Goal: Transaction & Acquisition: Purchase product/service

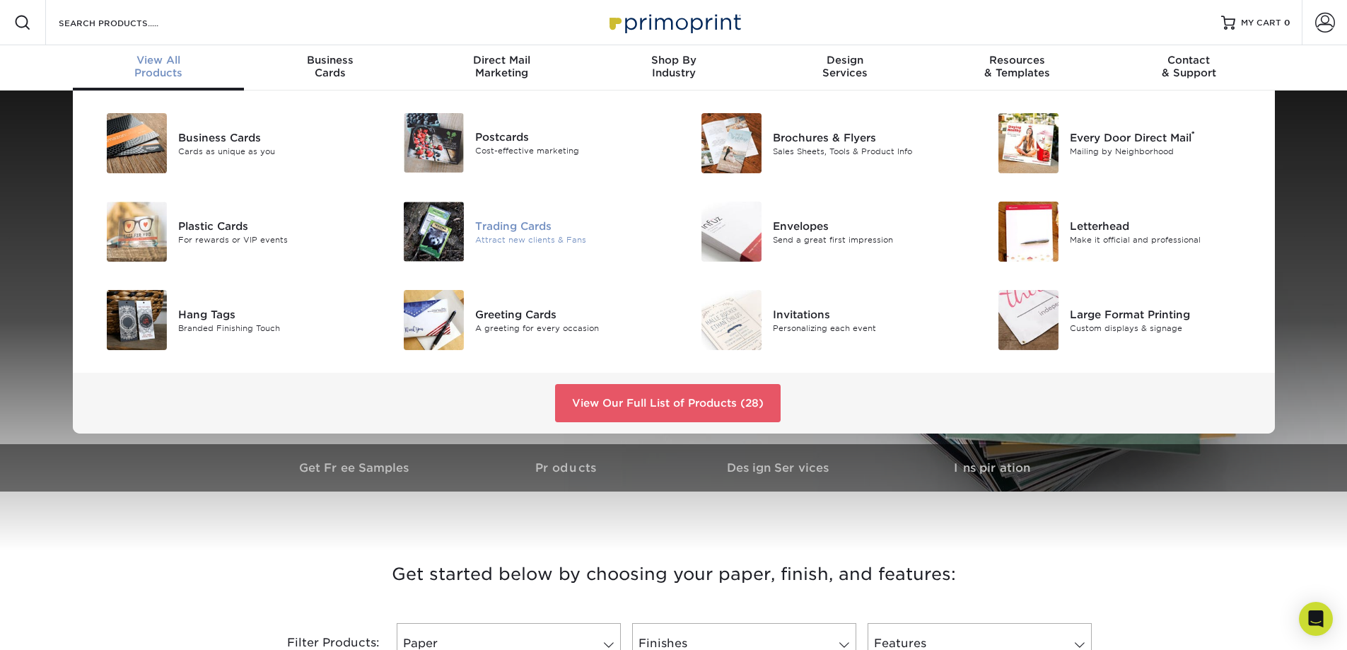
click at [515, 228] on div "Trading Cards" at bounding box center [568, 226] width 187 height 16
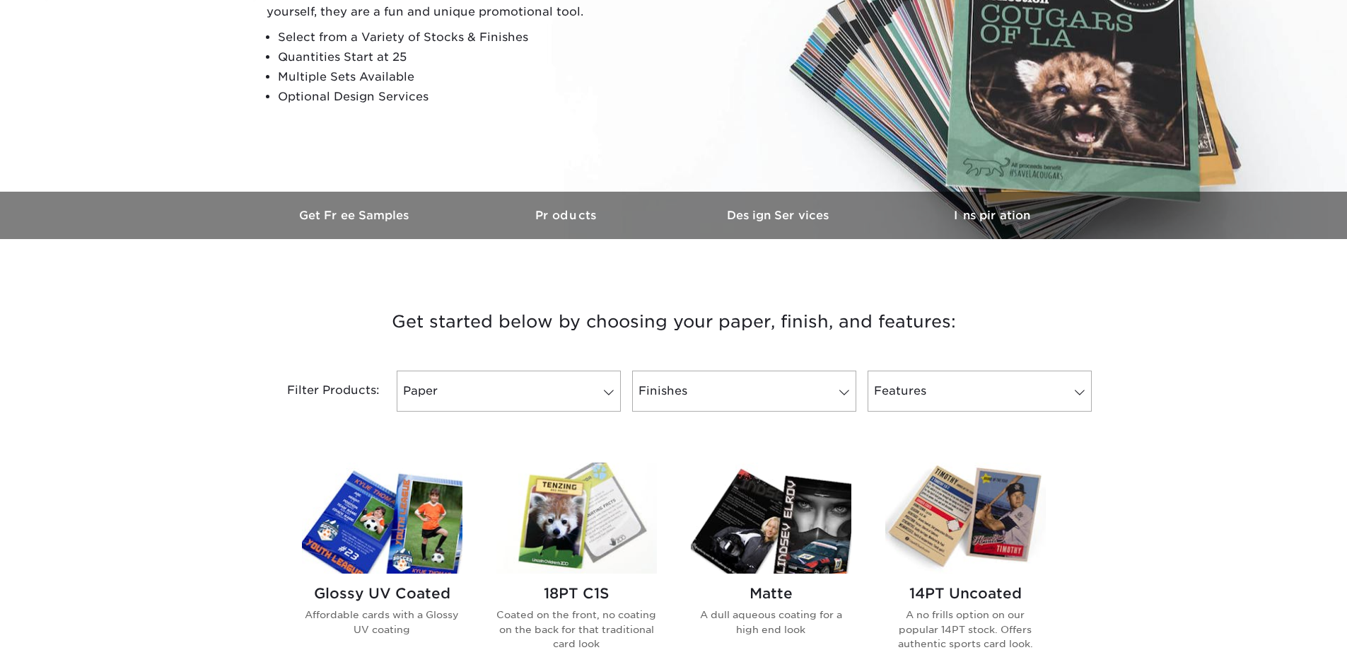
scroll to position [354, 0]
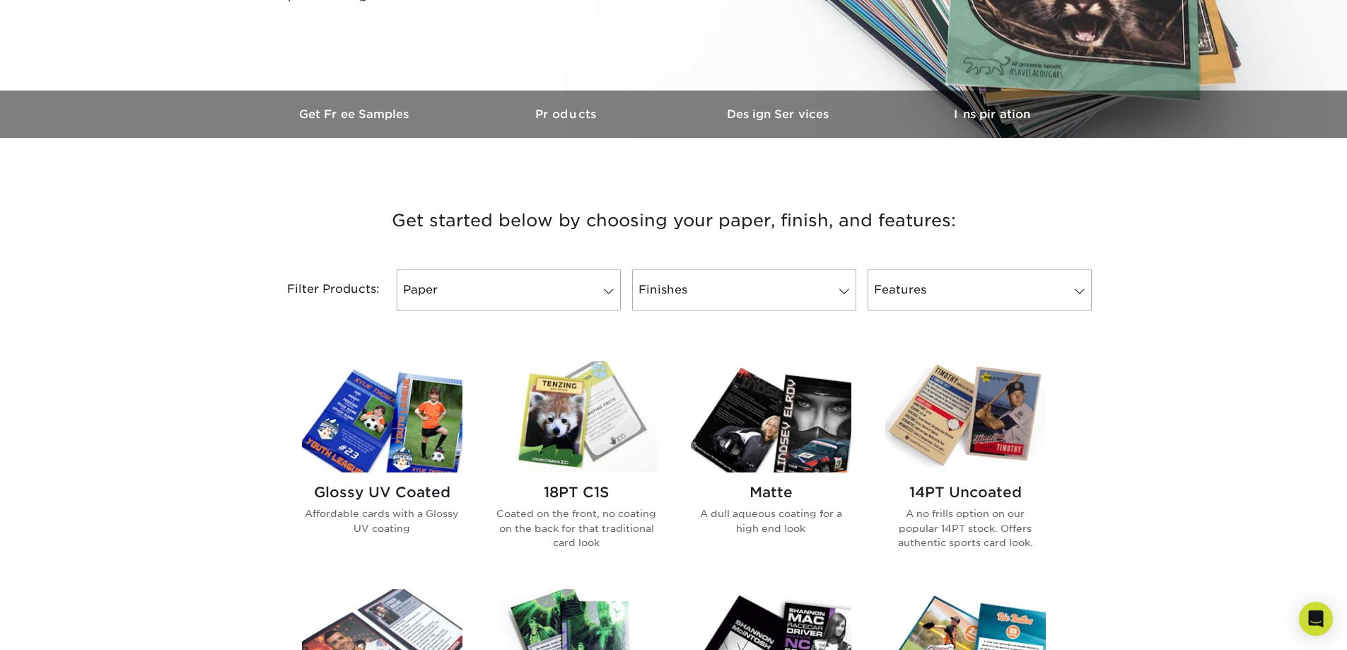
click at [476, 264] on div "Filter Products: Paper Filter by "Paper Type" Reset All Filters Apply Filters F…" at bounding box center [674, 298] width 849 height 92
click at [470, 286] on link "Paper" at bounding box center [509, 289] width 224 height 41
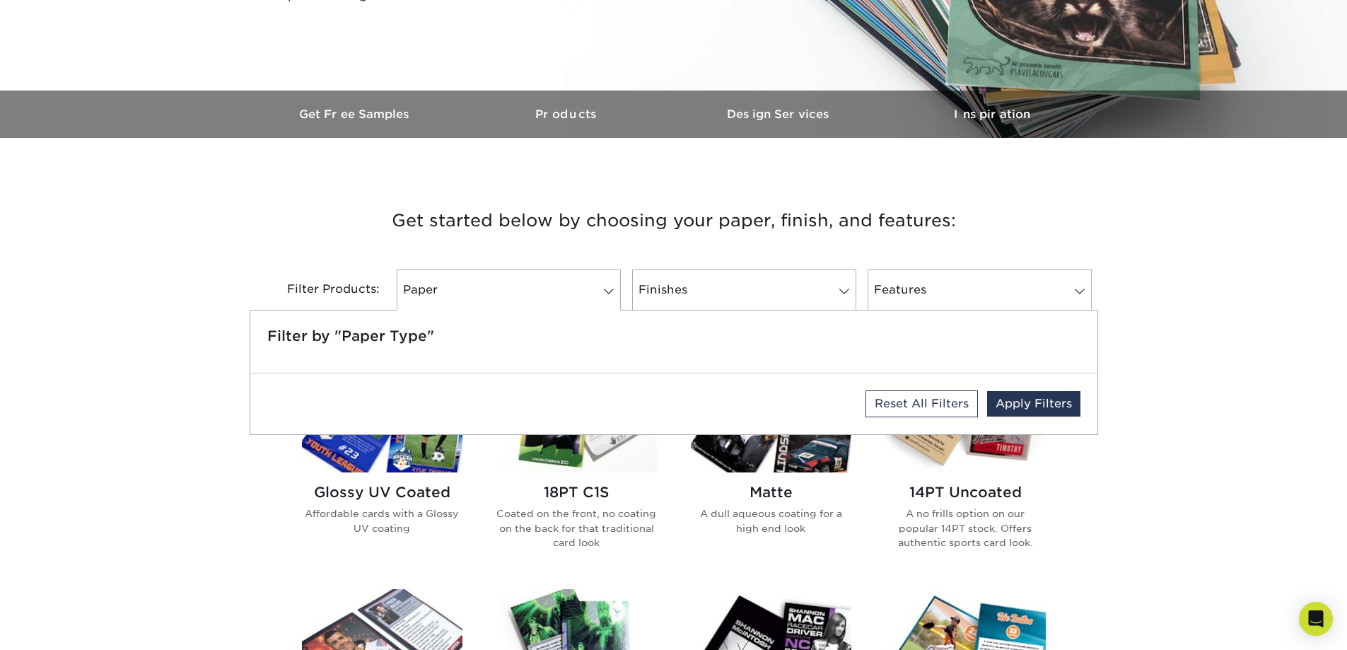
drag, startPoint x: 405, startPoint y: 192, endPoint x: 391, endPoint y: 190, distance: 14.3
click at [405, 192] on h3 "Get started below by choosing your paper, finish, and features:" at bounding box center [673, 221] width 827 height 64
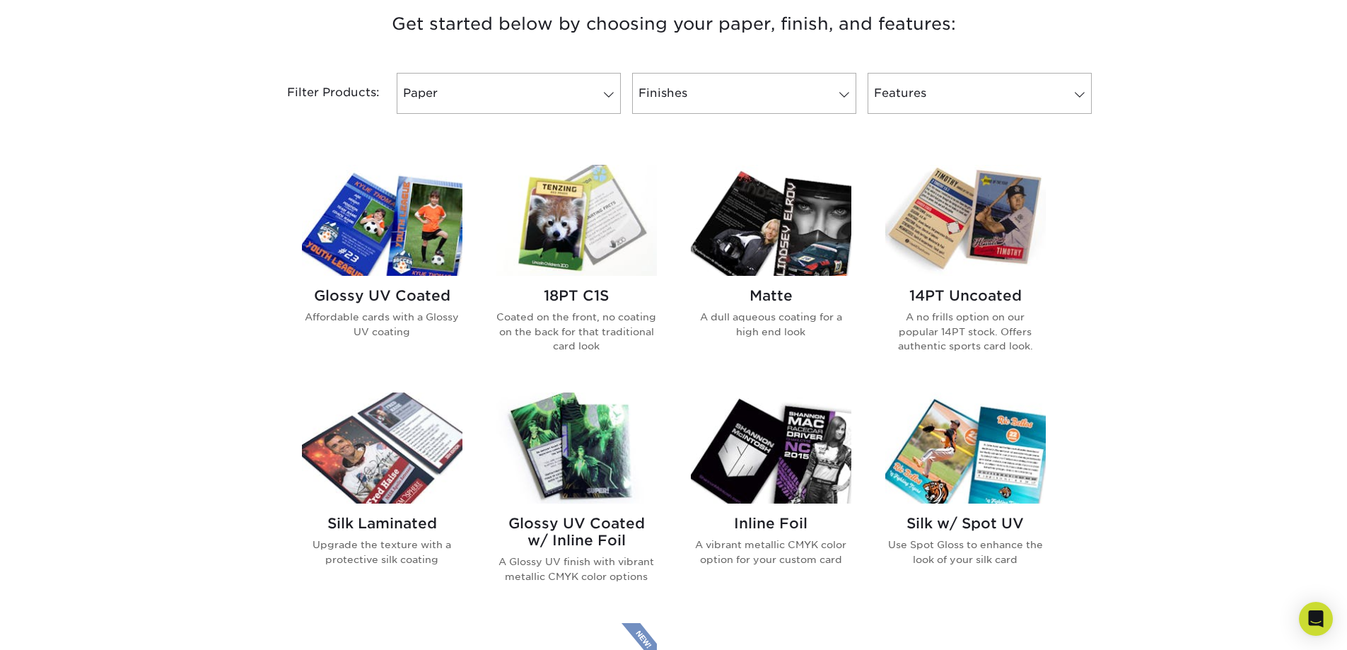
scroll to position [636, 0]
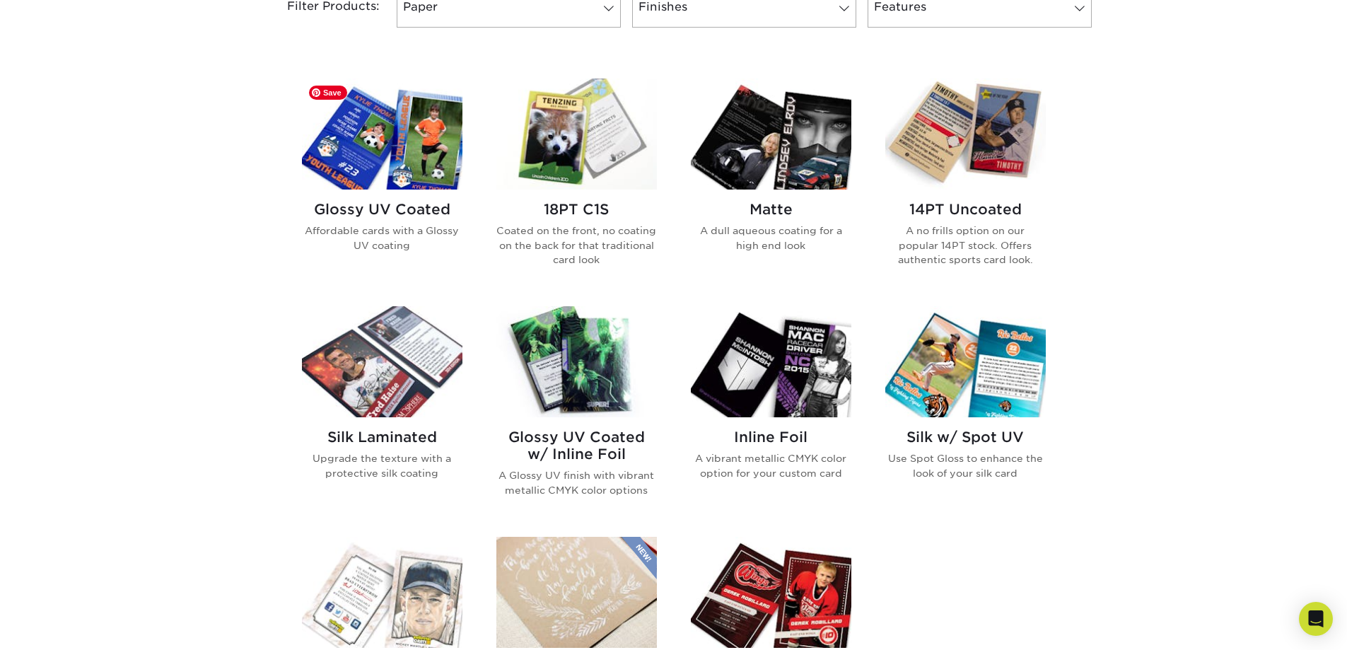
click at [376, 159] on img at bounding box center [382, 133] width 161 height 111
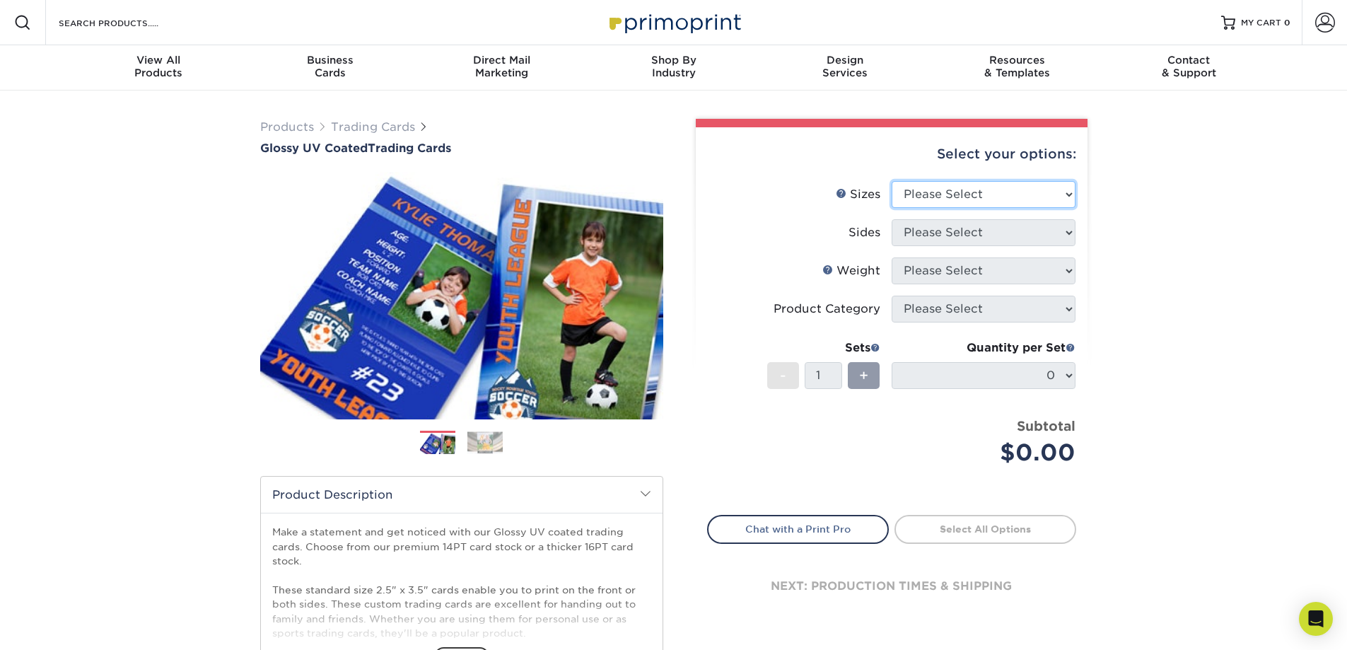
click at [896, 190] on select "Please Select 2.5" x 3.5"" at bounding box center [984, 194] width 184 height 27
select select "2.50x3.50"
click at [892, 181] on select "Please Select 2.5" x 3.5"" at bounding box center [984, 194] width 184 height 27
click at [907, 236] on select "Please Select Print Both Sides Print Front Only" at bounding box center [984, 232] width 184 height 27
select select "13abbda7-1d64-4f25-8bb2-c179b224825d"
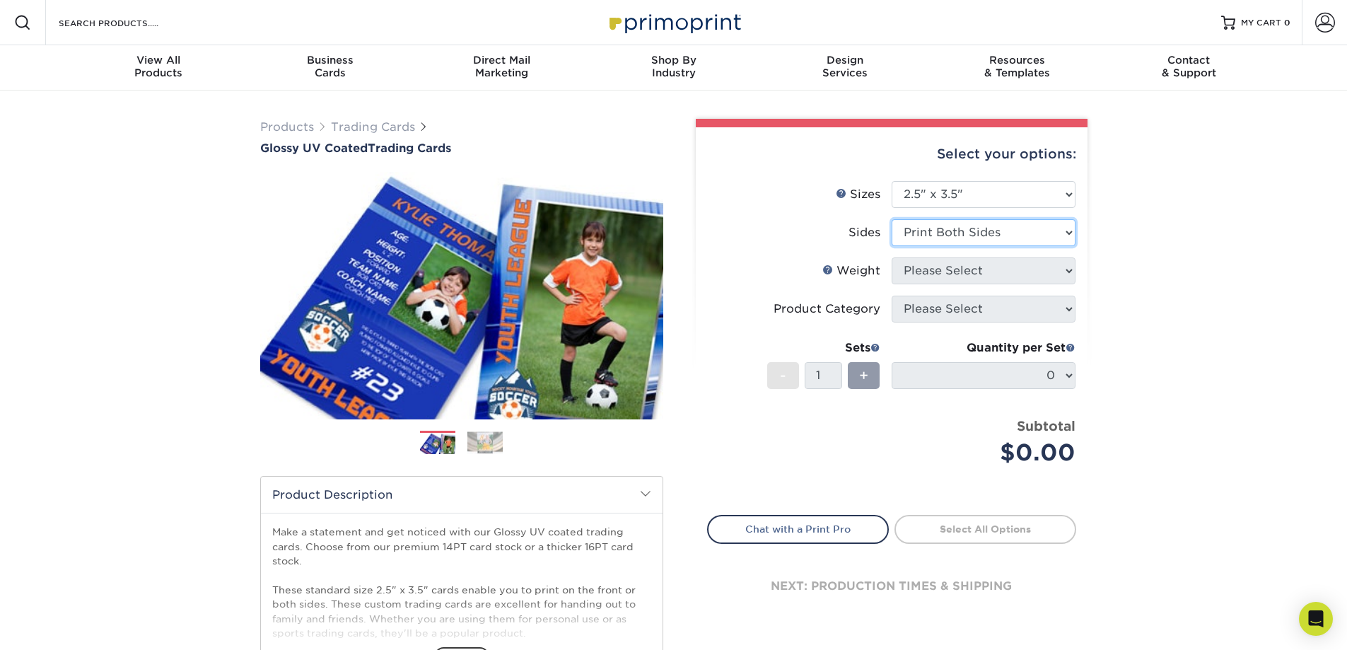
click at [892, 219] on select "Please Select Print Both Sides Print Front Only" at bounding box center [984, 232] width 184 height 27
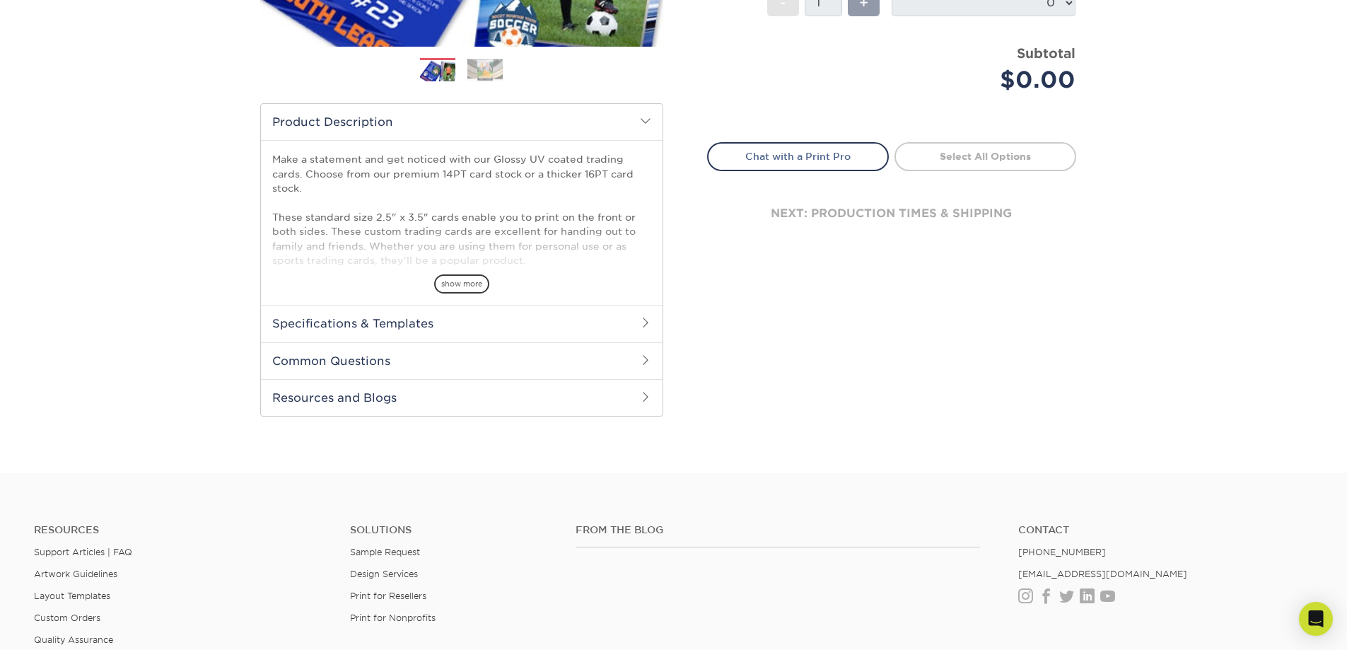
scroll to position [283, 0]
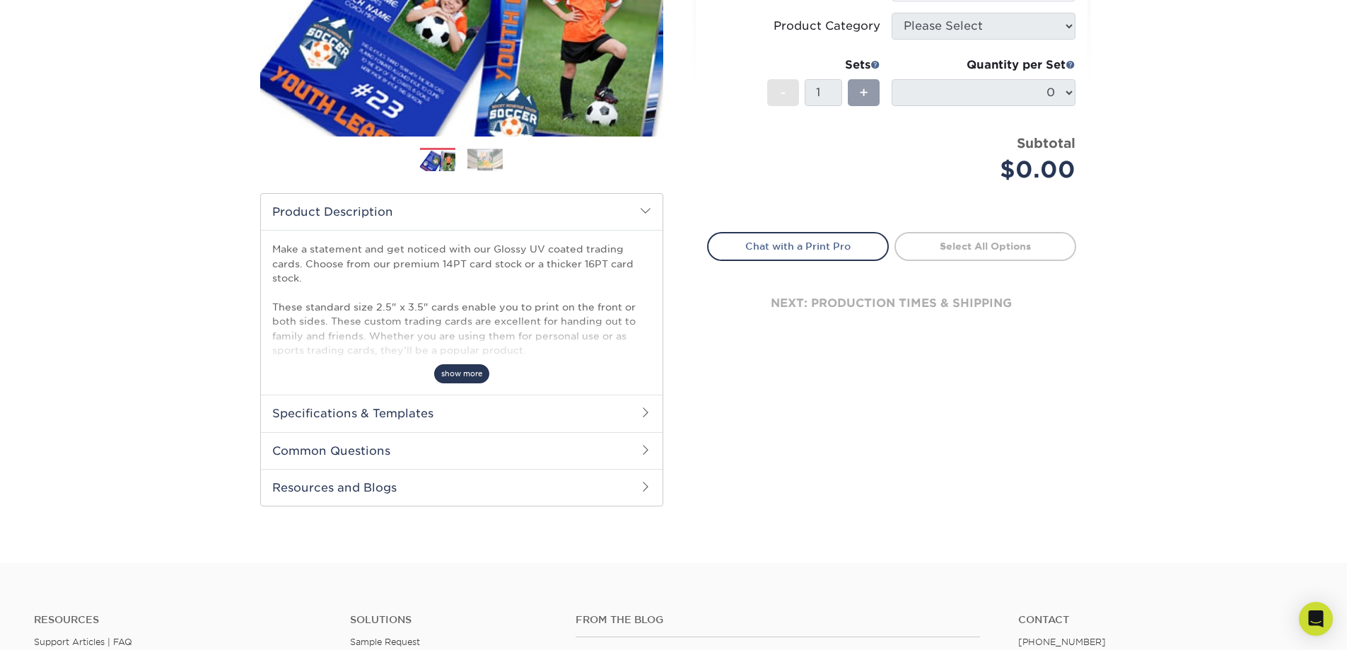
click at [474, 367] on span "show more" at bounding box center [461, 373] width 55 height 19
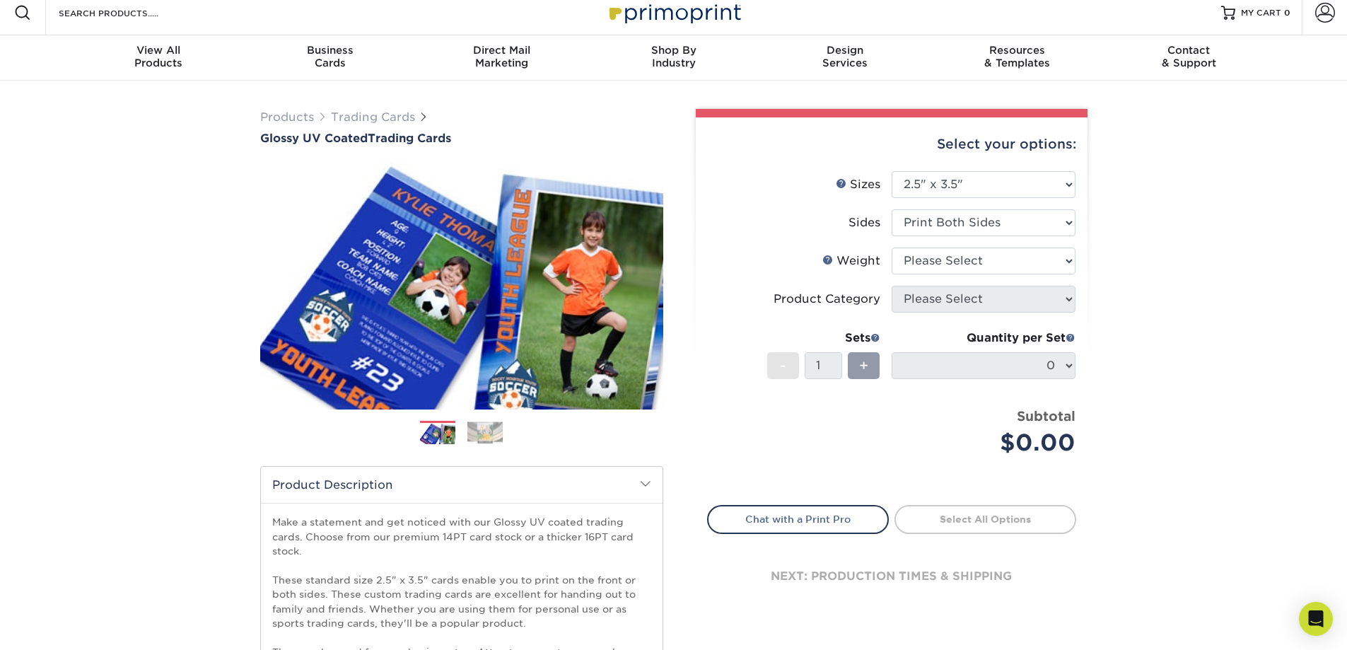
scroll to position [0, 0]
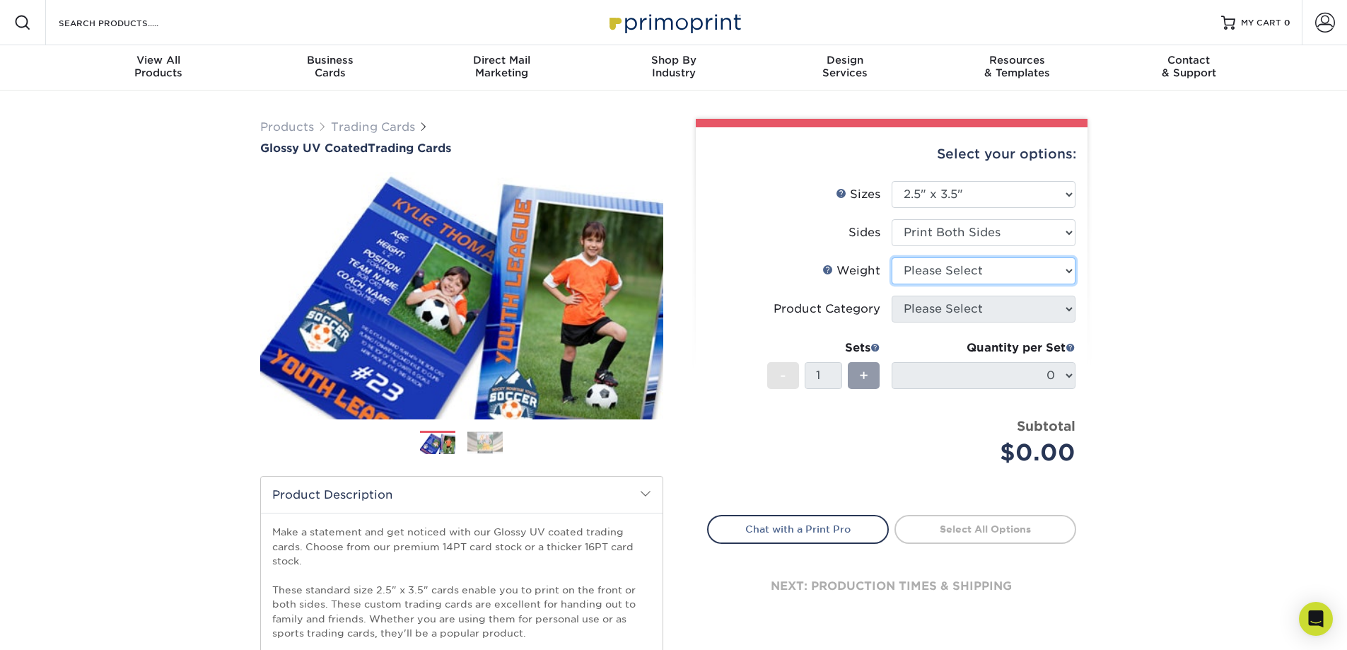
click at [927, 272] on select "Please Select 16PT 14PT 18PT C1S" at bounding box center [984, 270] width 184 height 27
select select "14PT"
click at [892, 257] on select "Please Select 16PT 14PT 18PT C1S" at bounding box center [984, 270] width 184 height 27
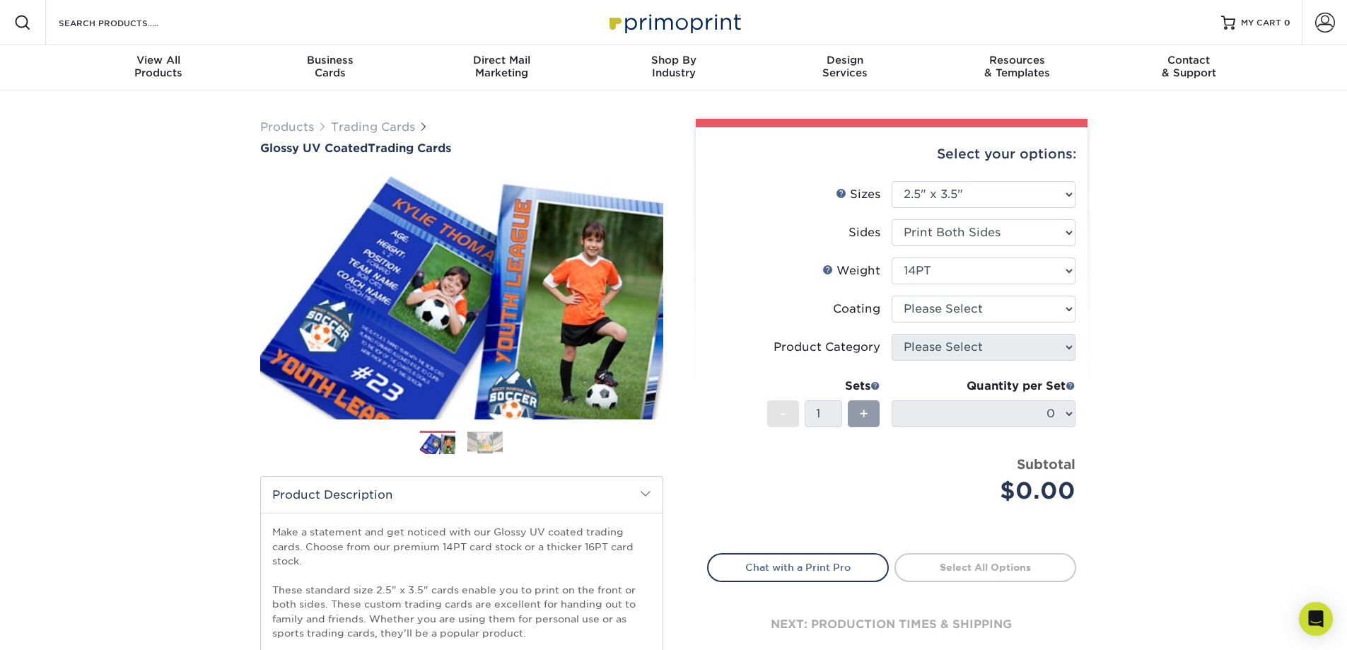
click at [915, 324] on li "Coating" at bounding box center [892, 315] width 368 height 38
click at [914, 315] on select at bounding box center [984, 309] width 184 height 27
click at [892, 296] on select at bounding box center [984, 309] width 184 height 27
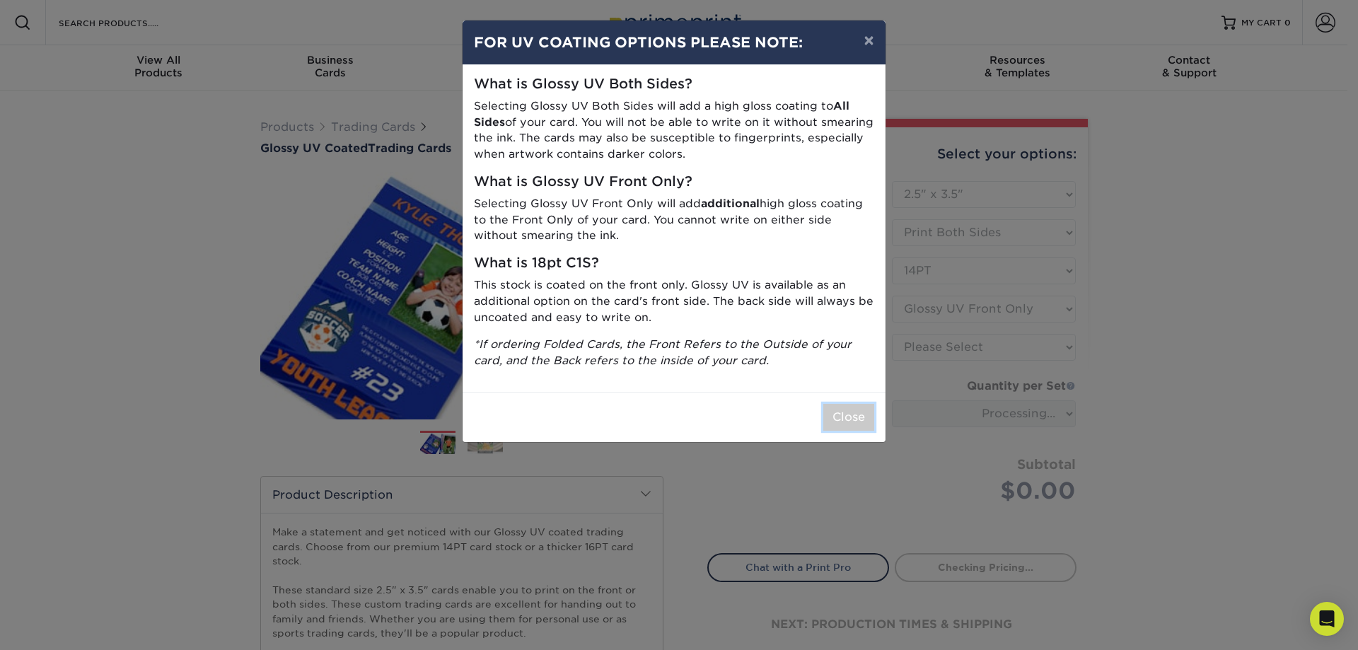
click at [849, 421] on button "Close" at bounding box center [848, 417] width 51 height 27
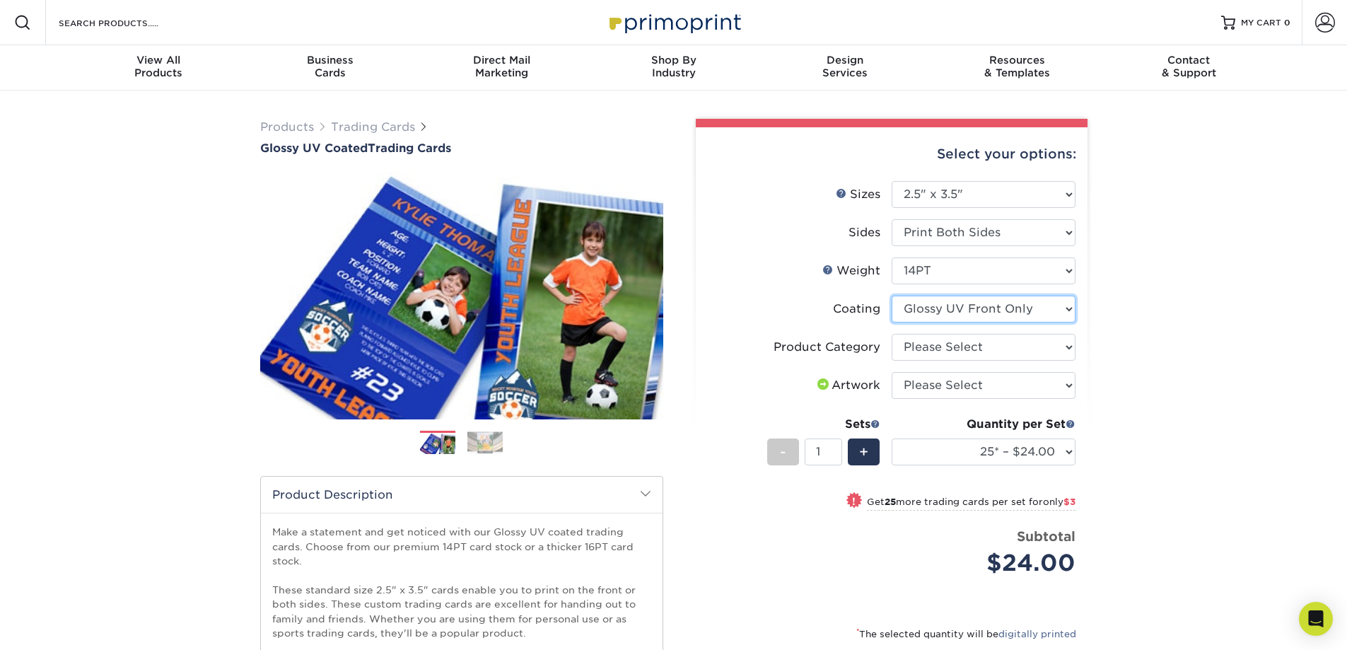
click at [923, 313] on select at bounding box center [984, 309] width 184 height 27
click at [892, 296] on select at bounding box center [984, 309] width 184 height 27
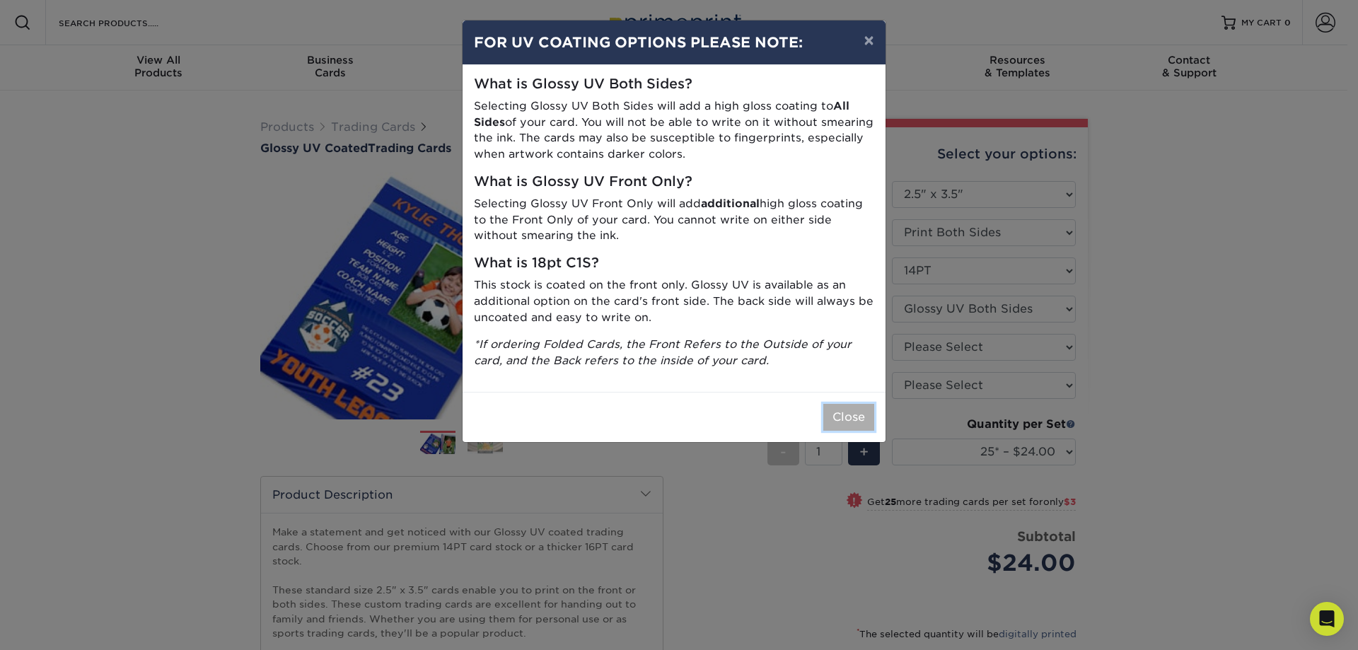
click at [851, 421] on button "Close" at bounding box center [848, 417] width 51 height 27
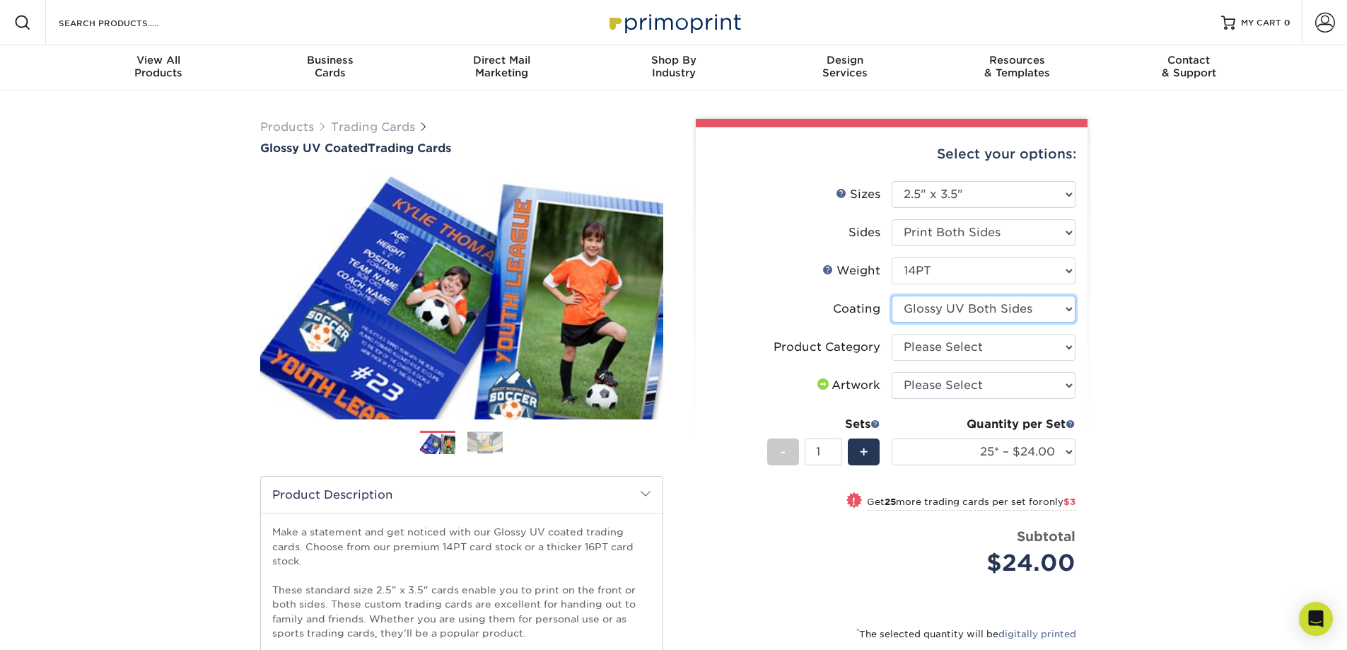
click at [926, 305] on select at bounding box center [984, 309] width 184 height 27
click at [892, 296] on select at bounding box center [984, 309] width 184 height 27
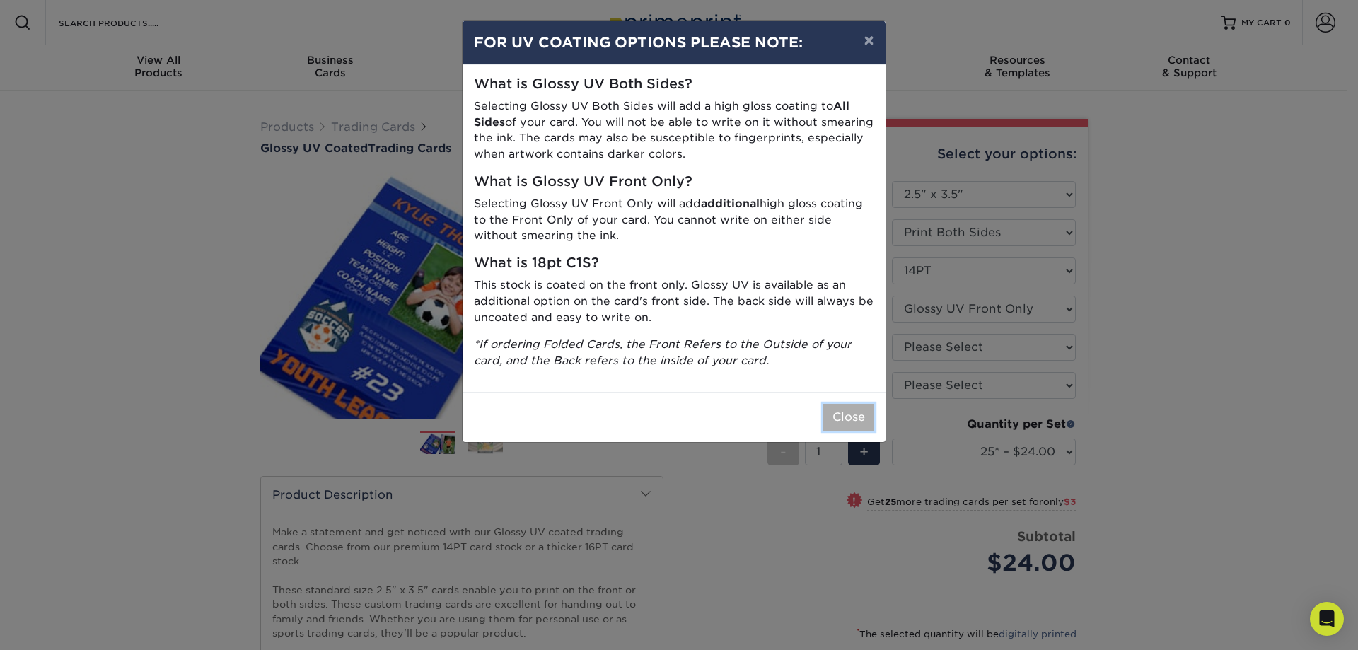
click at [835, 417] on button "Close" at bounding box center [848, 417] width 51 height 27
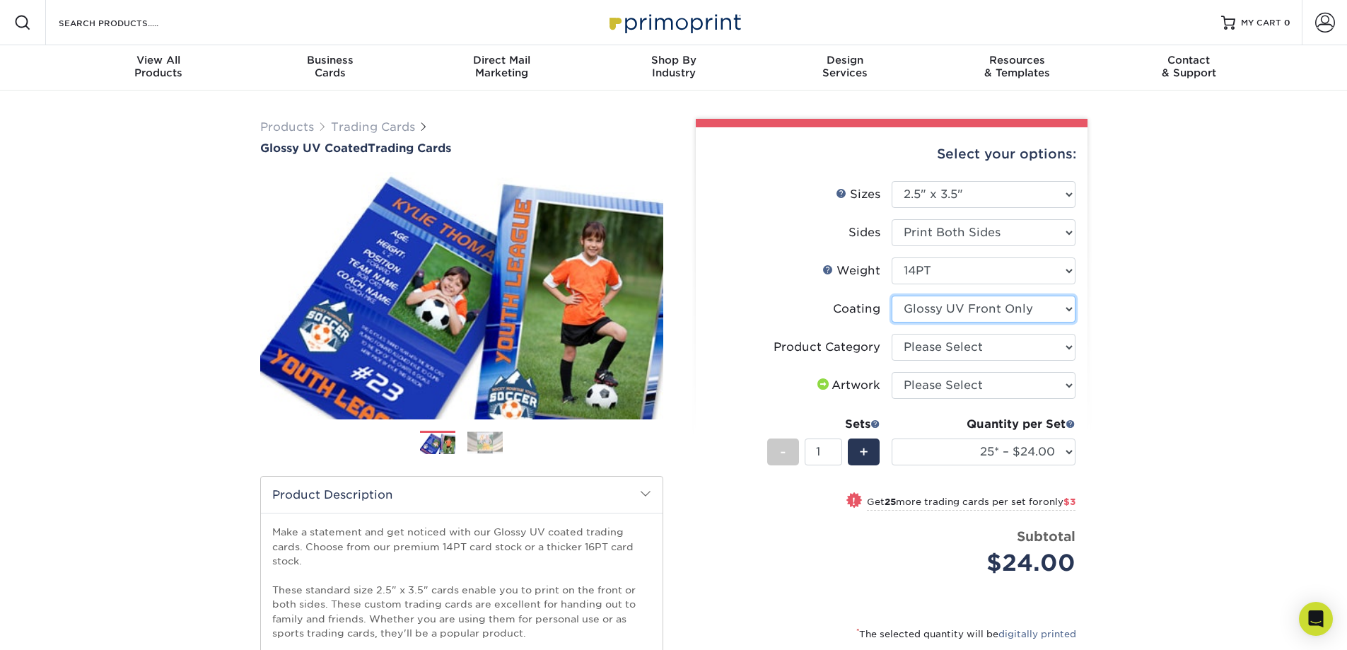
click at [943, 301] on select at bounding box center [984, 309] width 184 height 27
select select "ae367451-b2b8-45df-a344-0f05b6a12993"
click at [892, 296] on select at bounding box center [984, 309] width 184 height 27
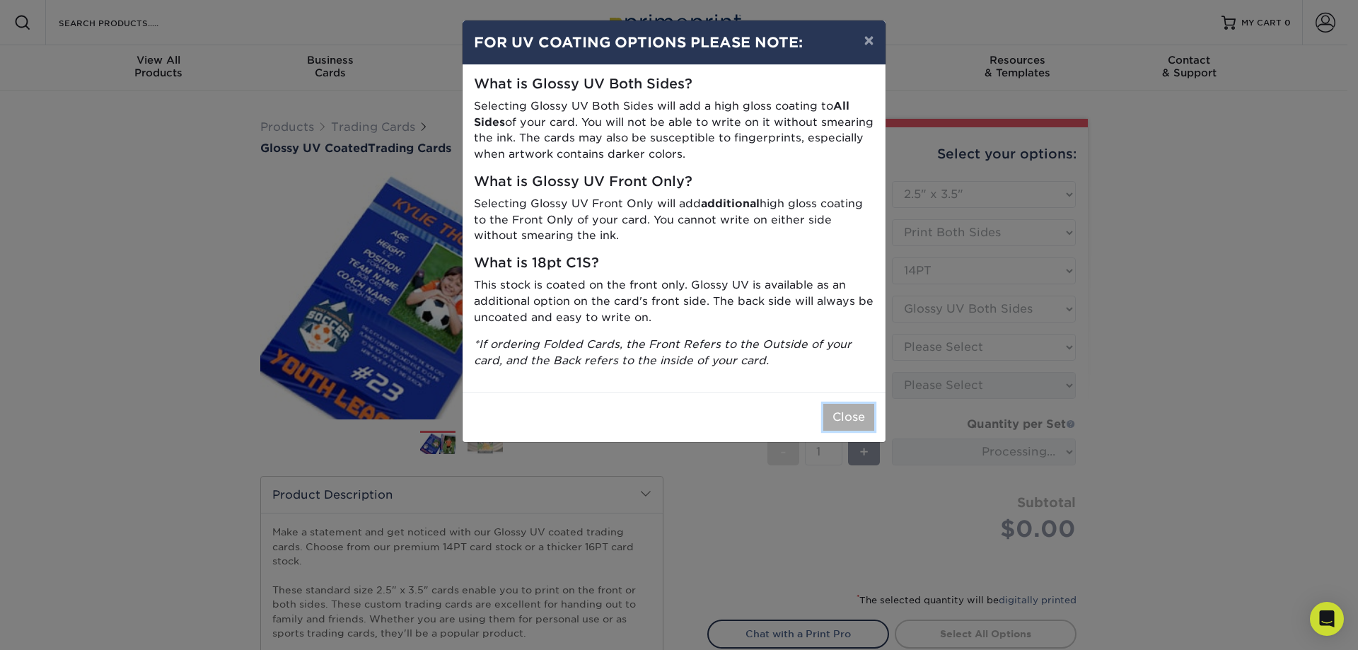
click at [849, 409] on button "Close" at bounding box center [848, 417] width 51 height 27
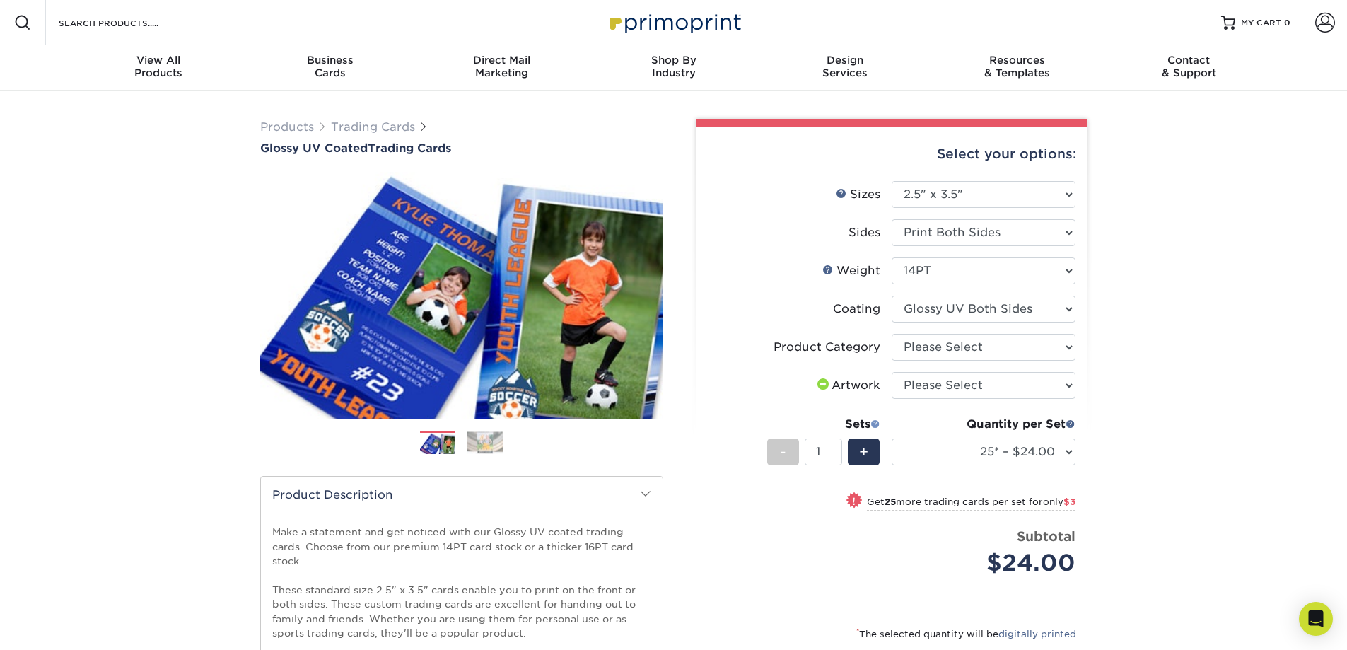
click at [876, 424] on span at bounding box center [876, 424] width 10 height 10
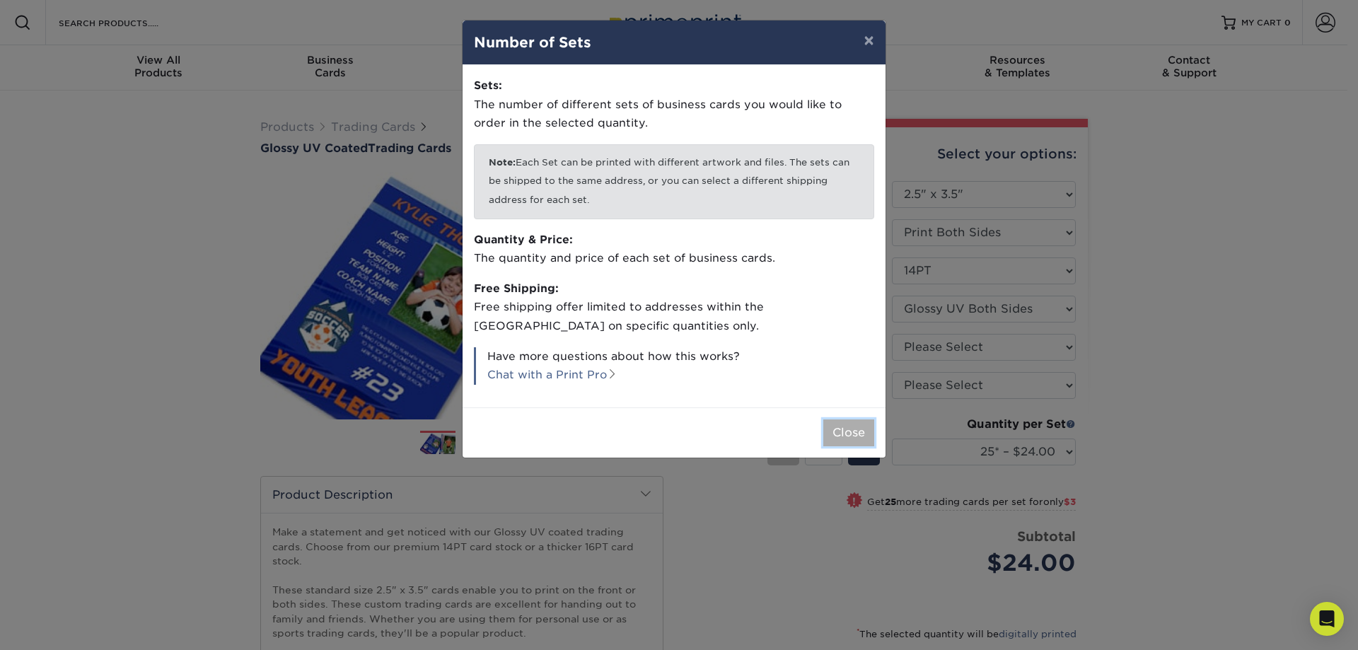
click at [866, 419] on button "Close" at bounding box center [848, 432] width 51 height 27
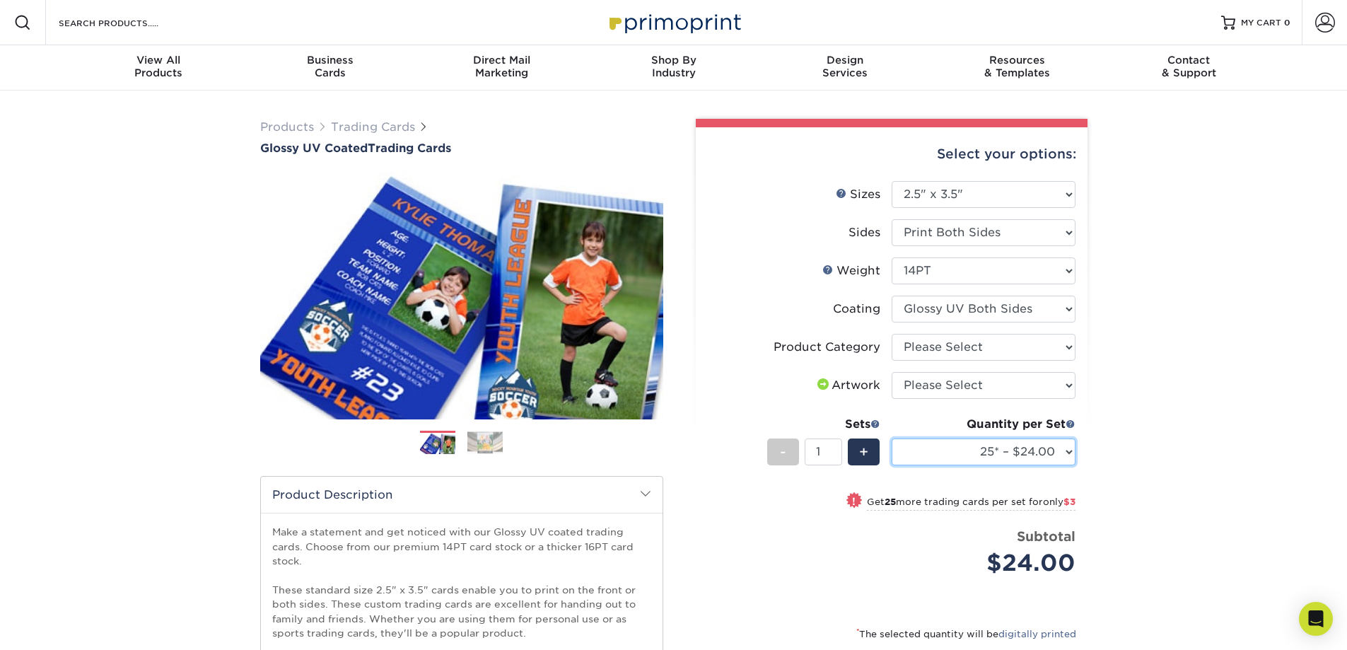
click at [926, 444] on select "25* – $24.00 50* – $27.00 75* – $34.00 100* – $37.00 250* – $48.00 500 – $59.00…" at bounding box center [984, 451] width 184 height 27
select select "50* – $27.00"
click at [892, 438] on select "25* – $24.00 50* – $27.00 75* – $34.00 100* – $37.00 250* – $48.00 500 – $59.00…" at bounding box center [984, 451] width 184 height 27
click at [823, 455] on input "1" at bounding box center [823, 451] width 37 height 27
type input "19"
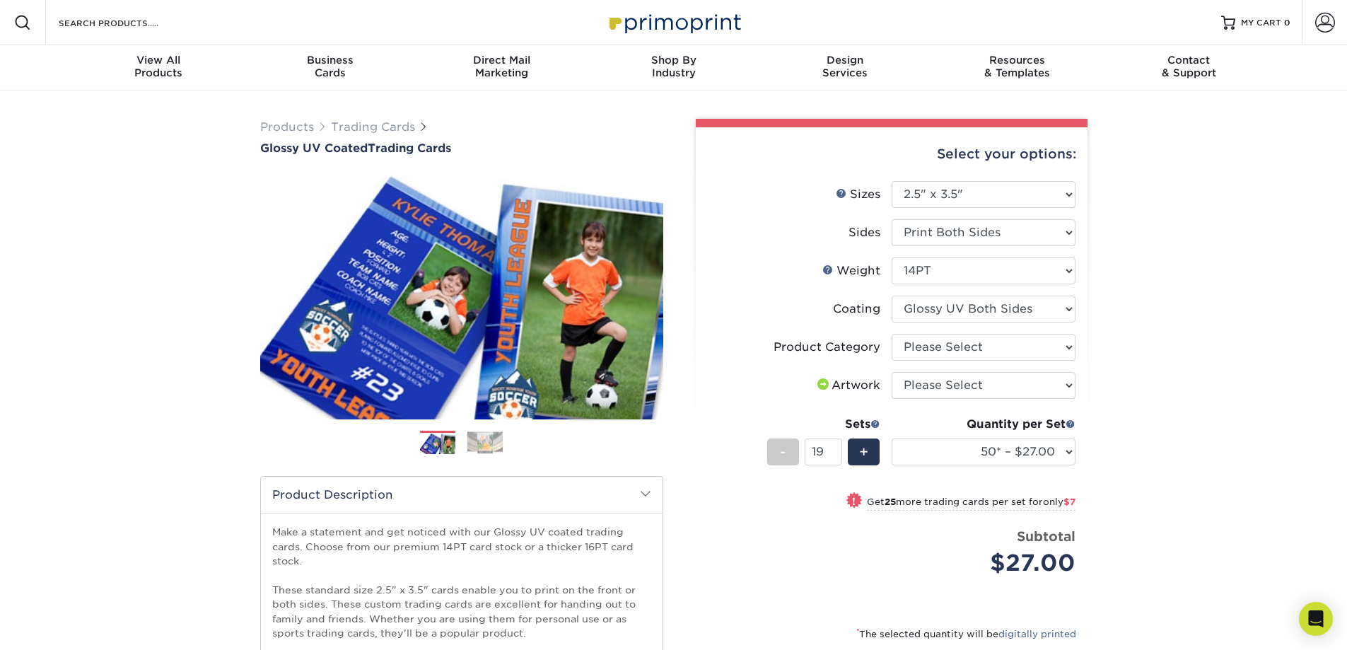
click at [736, 404] on li "Artwork Please Select I will upload files I need a design - $100" at bounding box center [892, 391] width 368 height 38
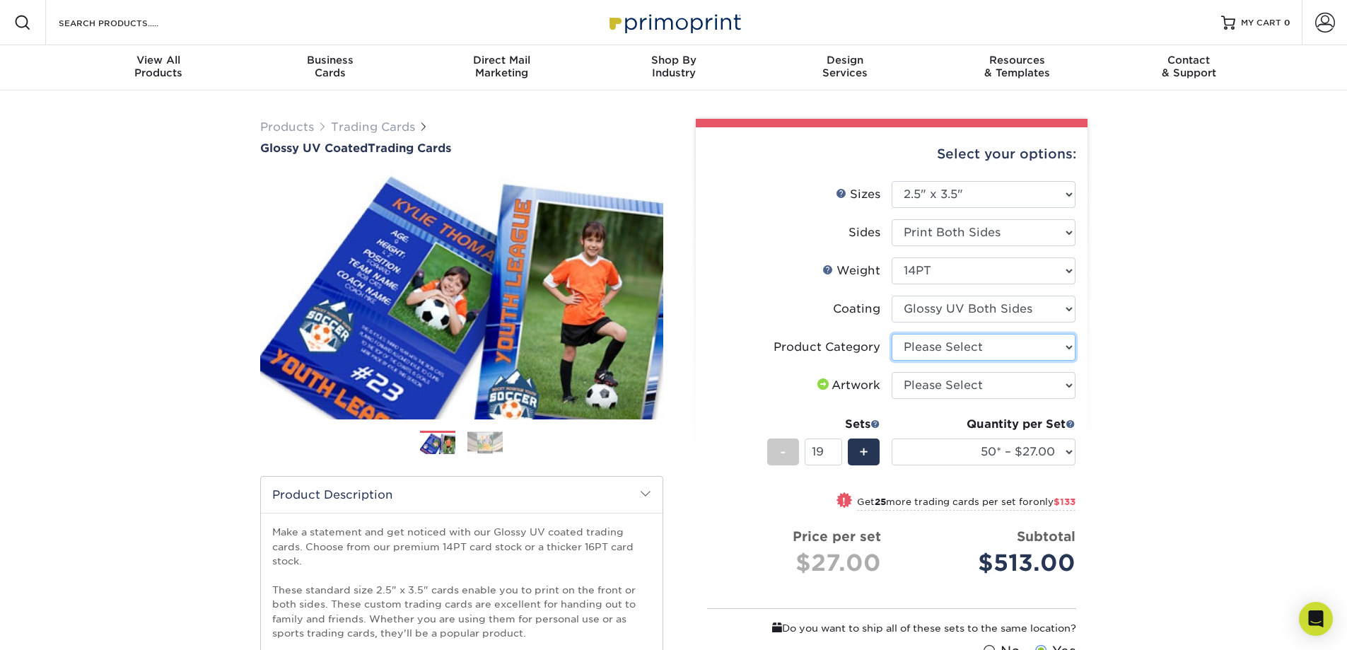
click at [1025, 346] on select "Please Select Trading Cards" at bounding box center [984, 347] width 184 height 27
select select "c2f9bce9-36c2-409d-b101-c29d9d031e18"
click at [892, 334] on select "Please Select Trading Cards" at bounding box center [984, 347] width 184 height 27
click at [1008, 387] on select "Please Select I will upload files I need a design - $100" at bounding box center [984, 385] width 184 height 27
select select "upload"
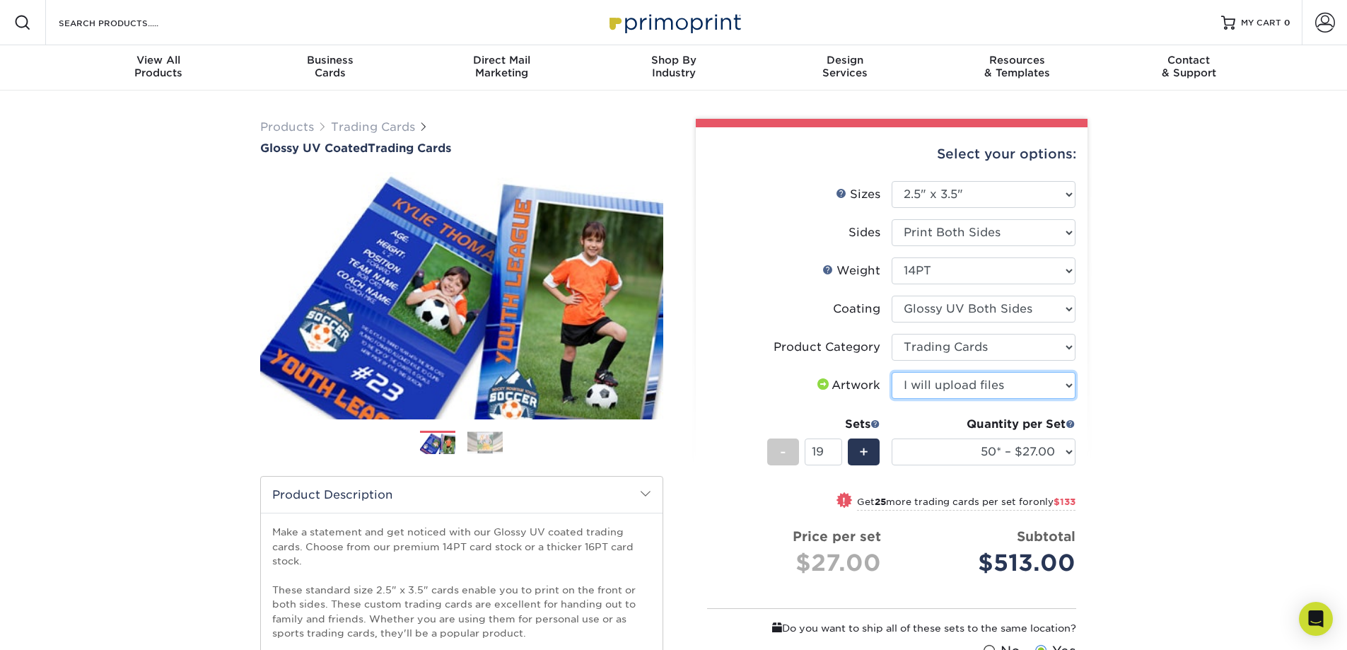
click at [892, 372] on select "Please Select I will upload files I need a design - $100" at bounding box center [984, 385] width 184 height 27
click at [987, 454] on select "25* – $24.00 50* – $27.00 75* – $34.00 100* – $37.00 250* – $48.00 500 – $59.00…" at bounding box center [984, 451] width 184 height 27
click at [1158, 409] on div "Products Trading Cards Glossy UV Coated Trading Cards Previous Next /" at bounding box center [673, 490] width 1347 height 798
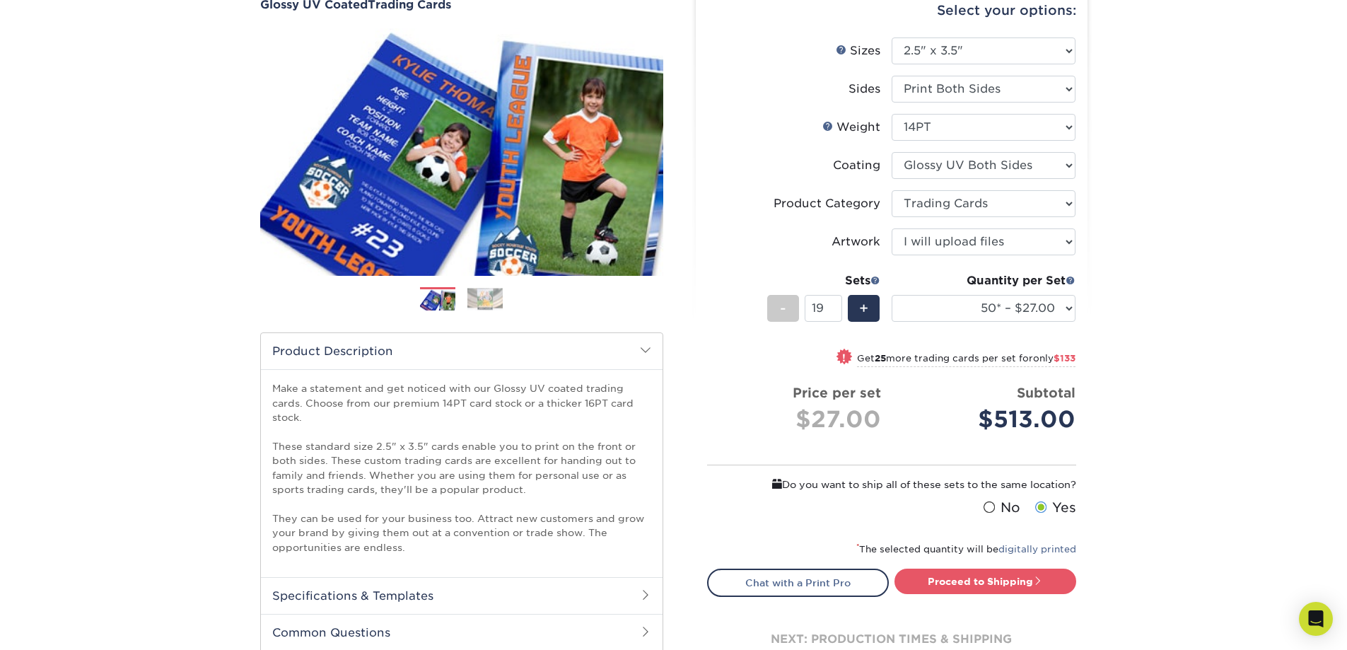
scroll to position [283, 0]
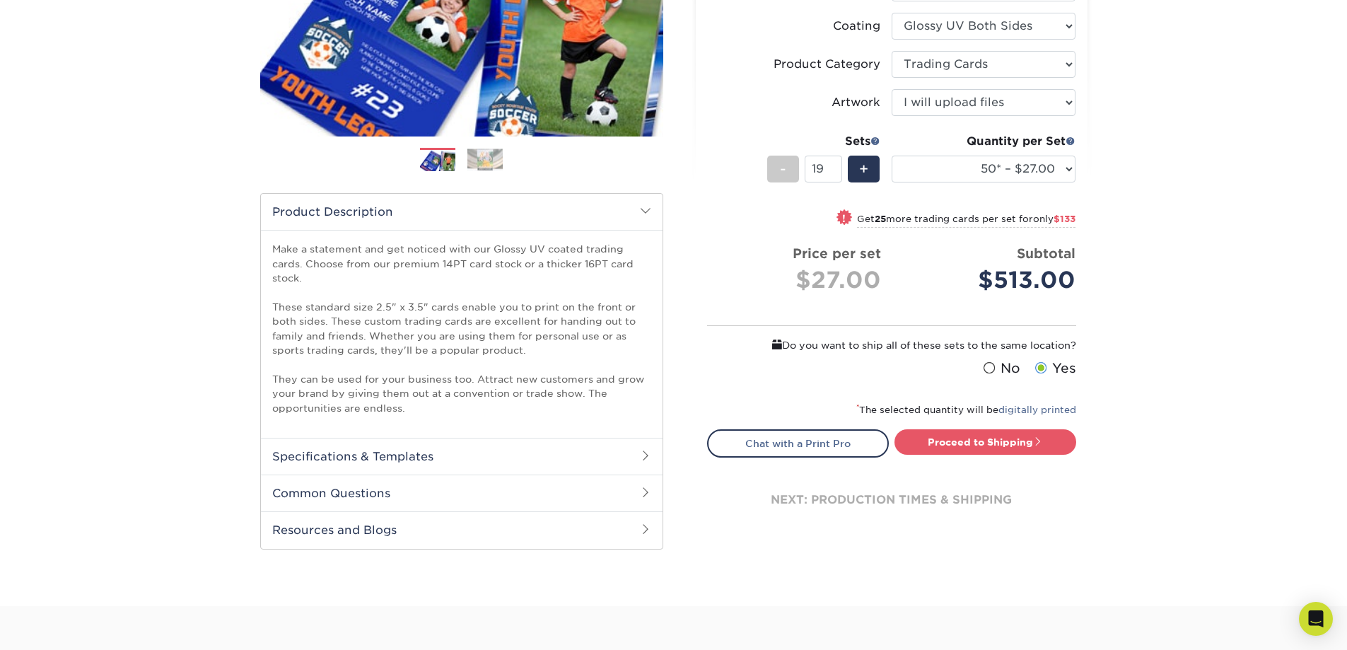
click at [643, 456] on span at bounding box center [645, 455] width 11 height 11
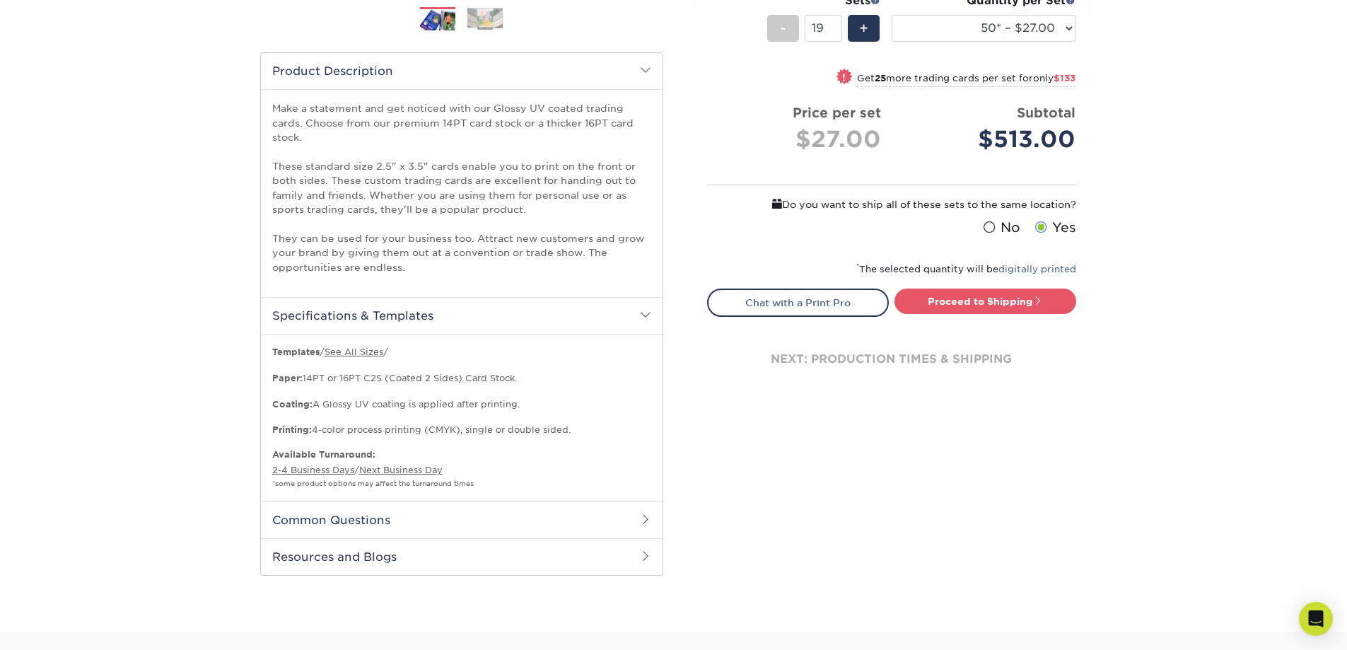
scroll to position [424, 0]
click at [633, 513] on h2 "Common Questions" at bounding box center [462, 519] width 402 height 37
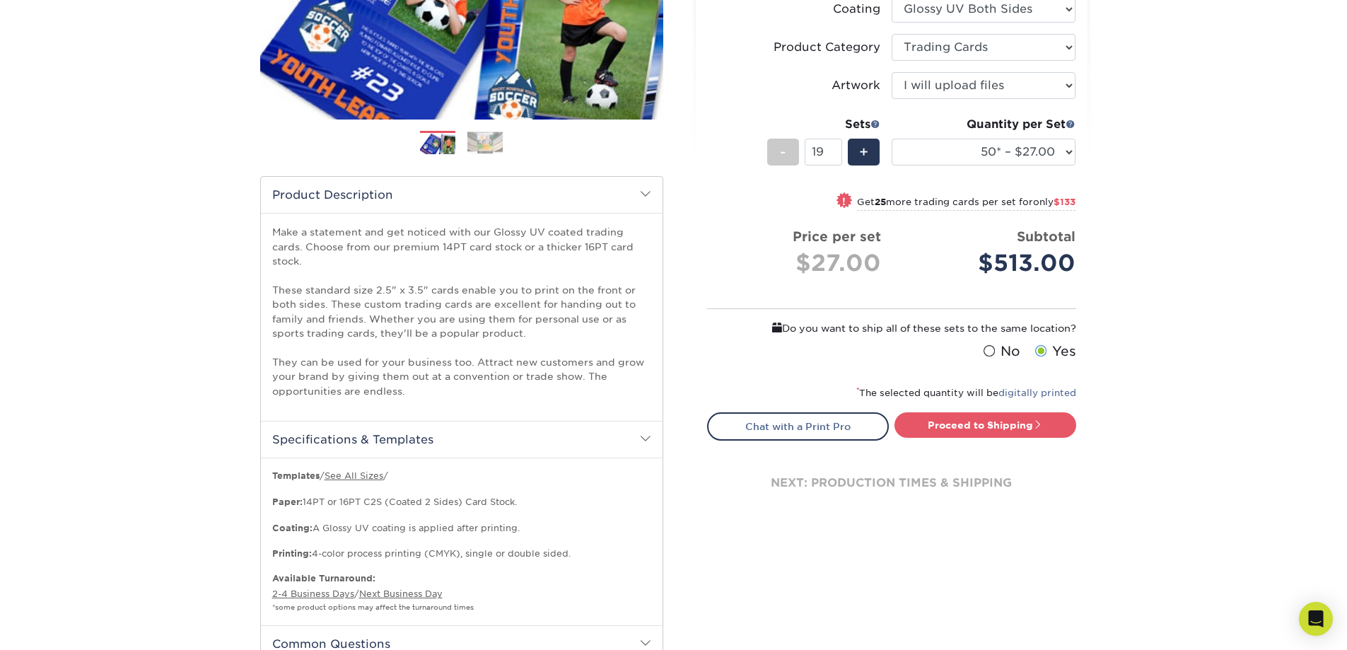
scroll to position [286, 0]
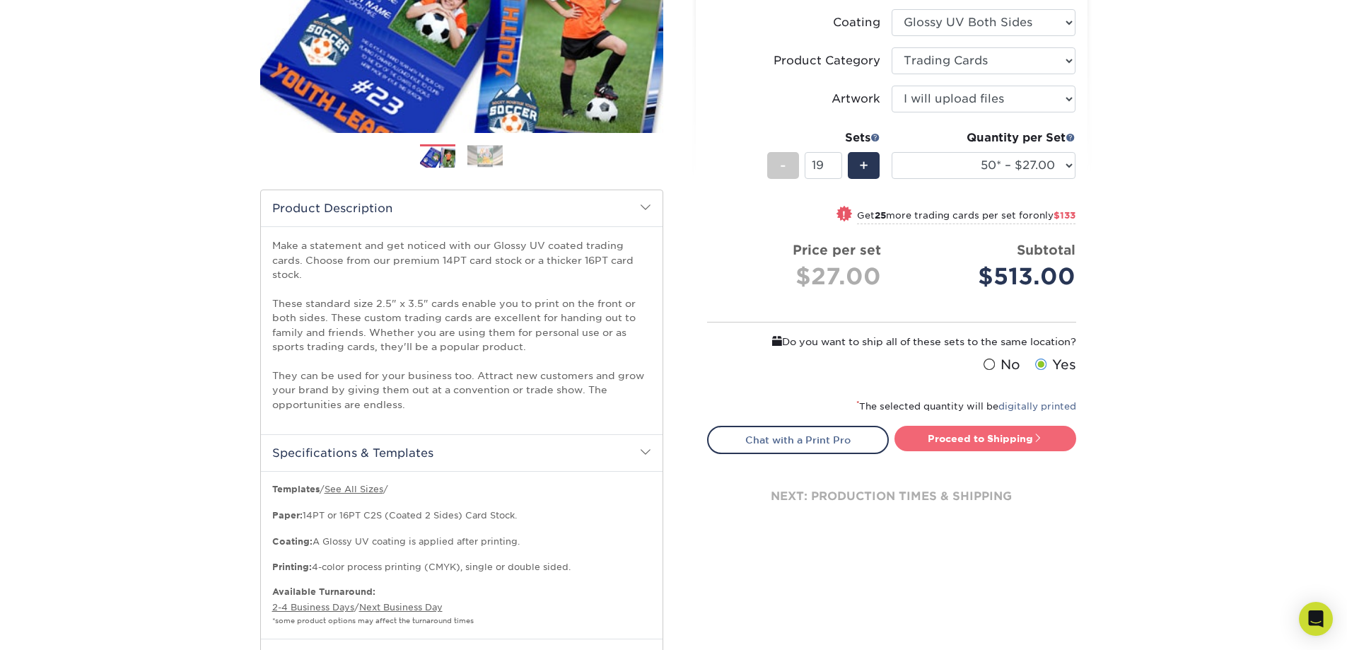
click at [939, 450] on link "Proceed to Shipping" at bounding box center [986, 438] width 182 height 25
type input "Set 1"
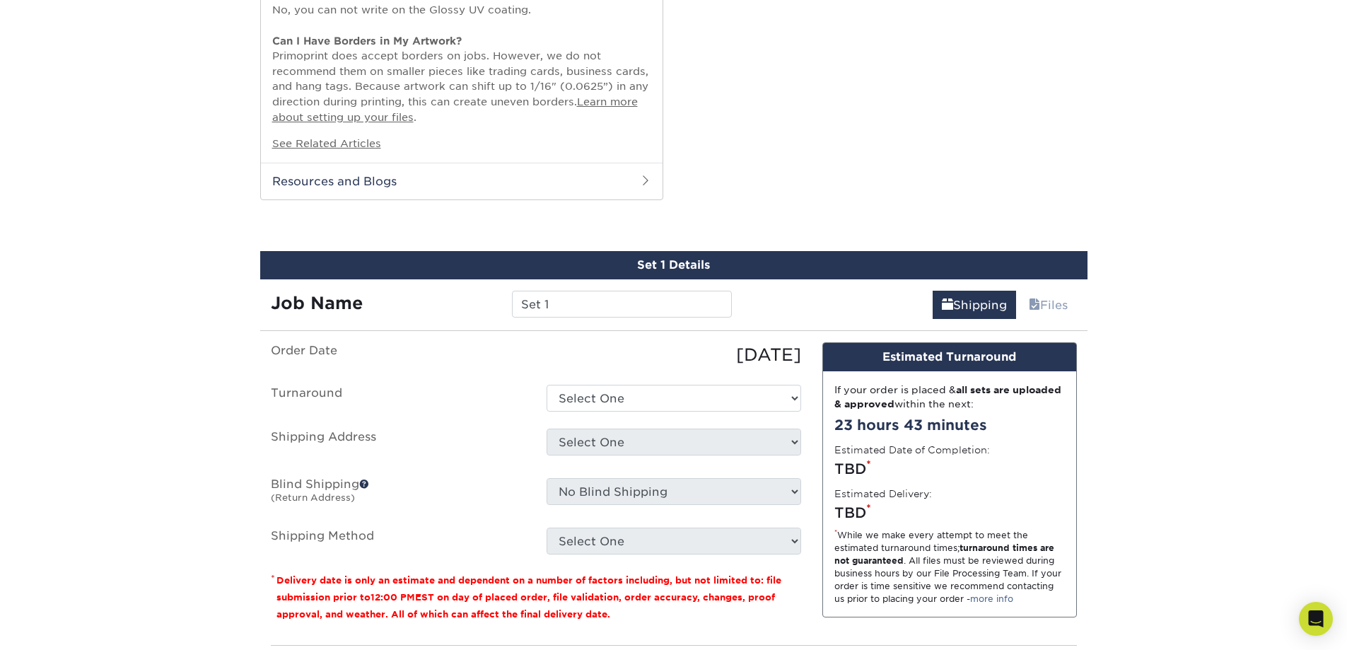
scroll to position [1332, 0]
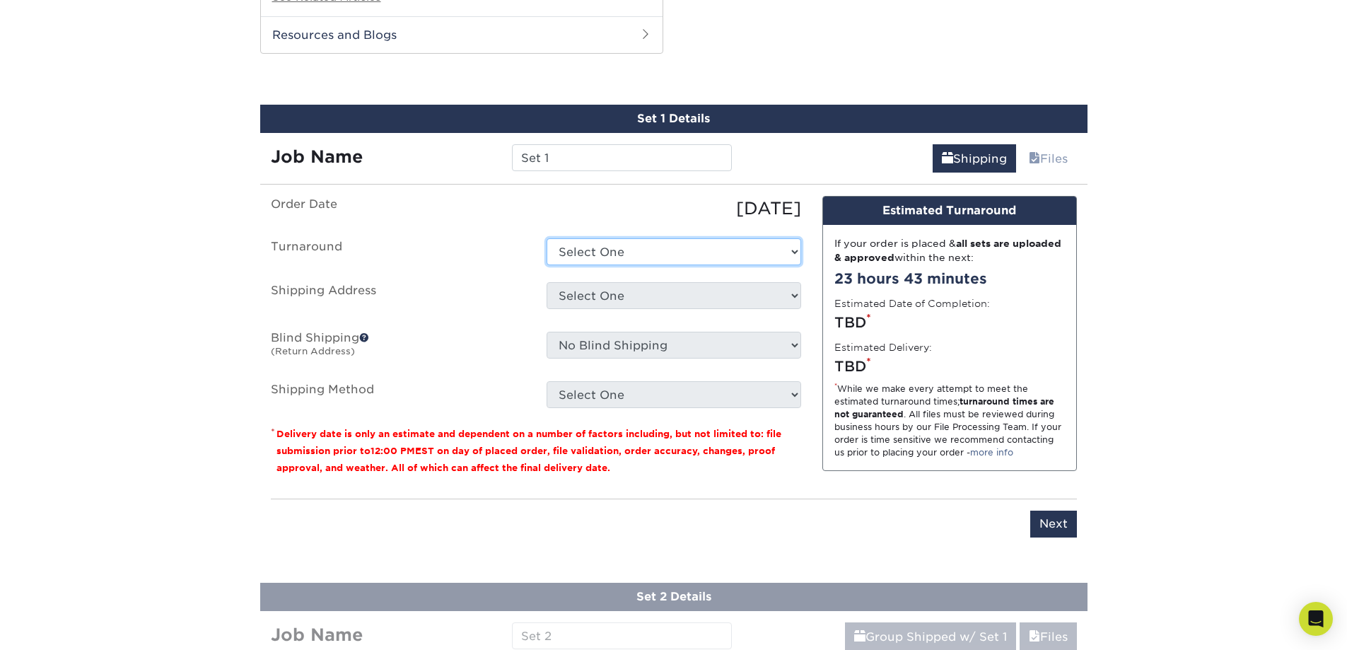
click at [757, 255] on select "Select One 2-4 Business Days 2 Day Next Business Day" at bounding box center [674, 251] width 255 height 27
select select "bac56d6d-22d2-433e-bf63-2b748b4027be"
click at [547, 238] on select "Select One 2-4 Business Days 2 Day Next Business Day" at bounding box center [674, 251] width 255 height 27
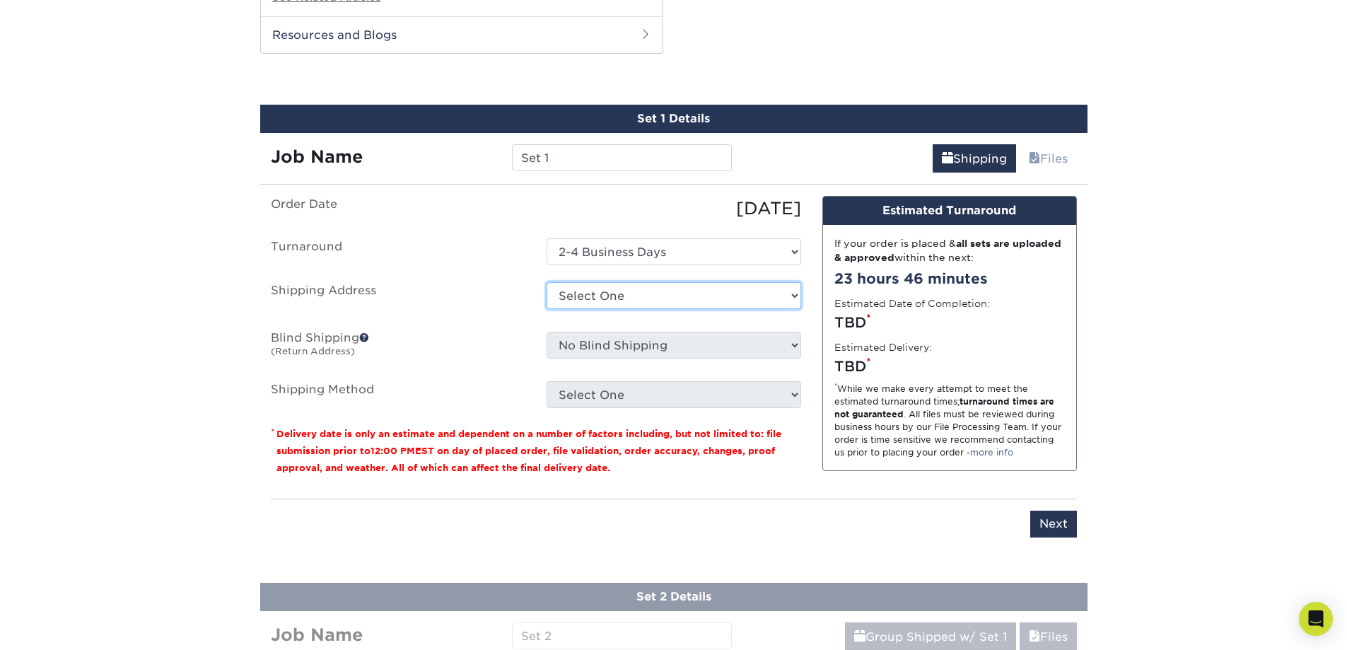
click at [726, 297] on select "Select One + Add New Address - Login" at bounding box center [674, 295] width 255 height 27
select select "newaddress"
click at [547, 282] on select "Select One + Add New Address - Login" at bounding box center [674, 295] width 255 height 27
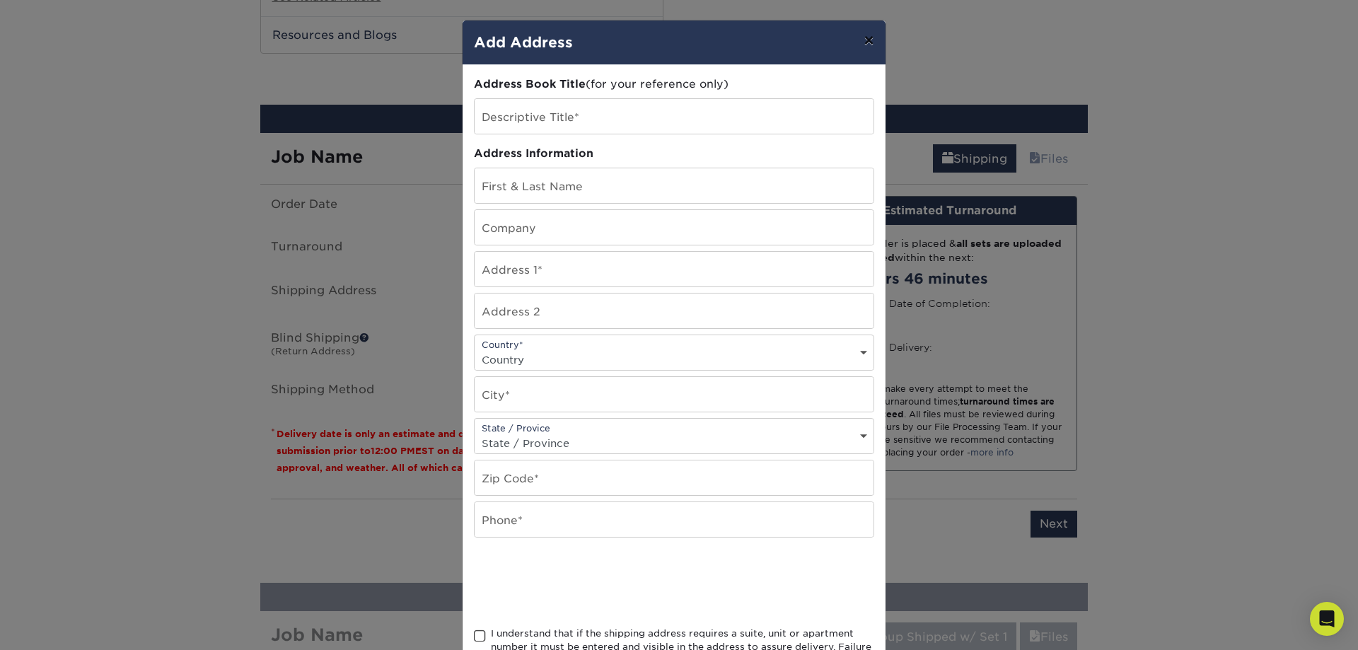
click at [877, 48] on button "×" at bounding box center [868, 41] width 33 height 40
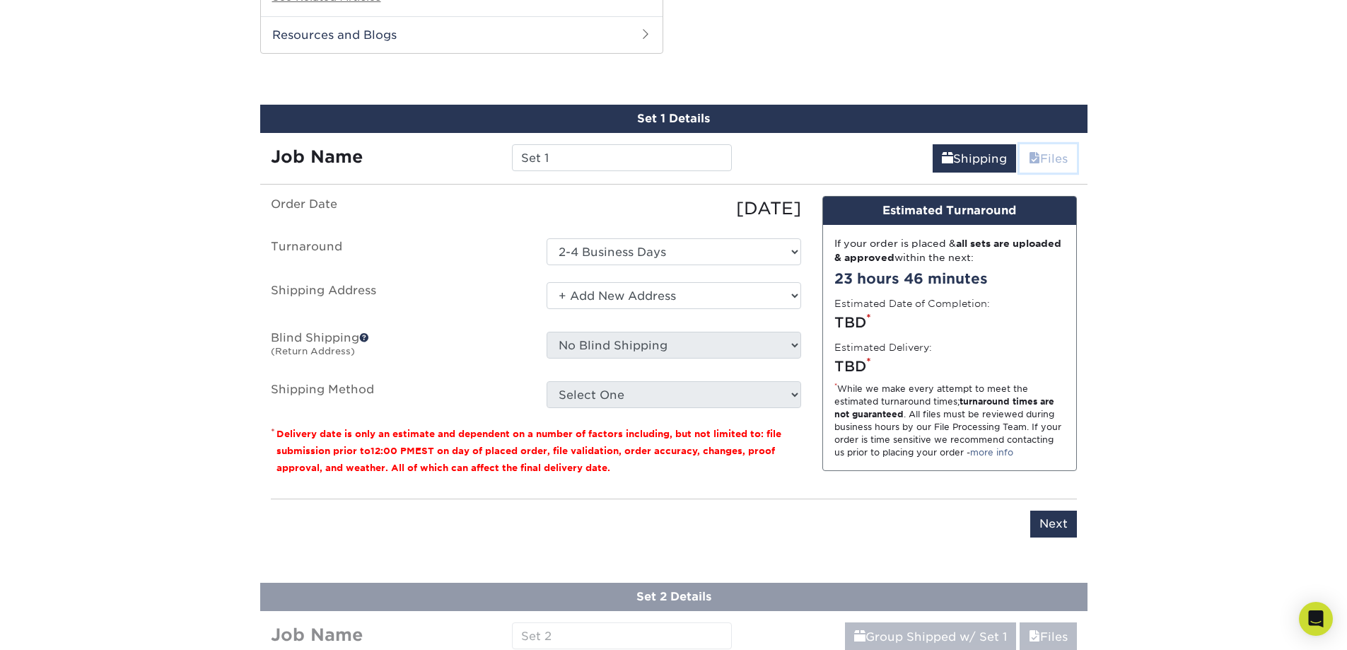
click at [1038, 165] on link "Files" at bounding box center [1048, 158] width 57 height 28
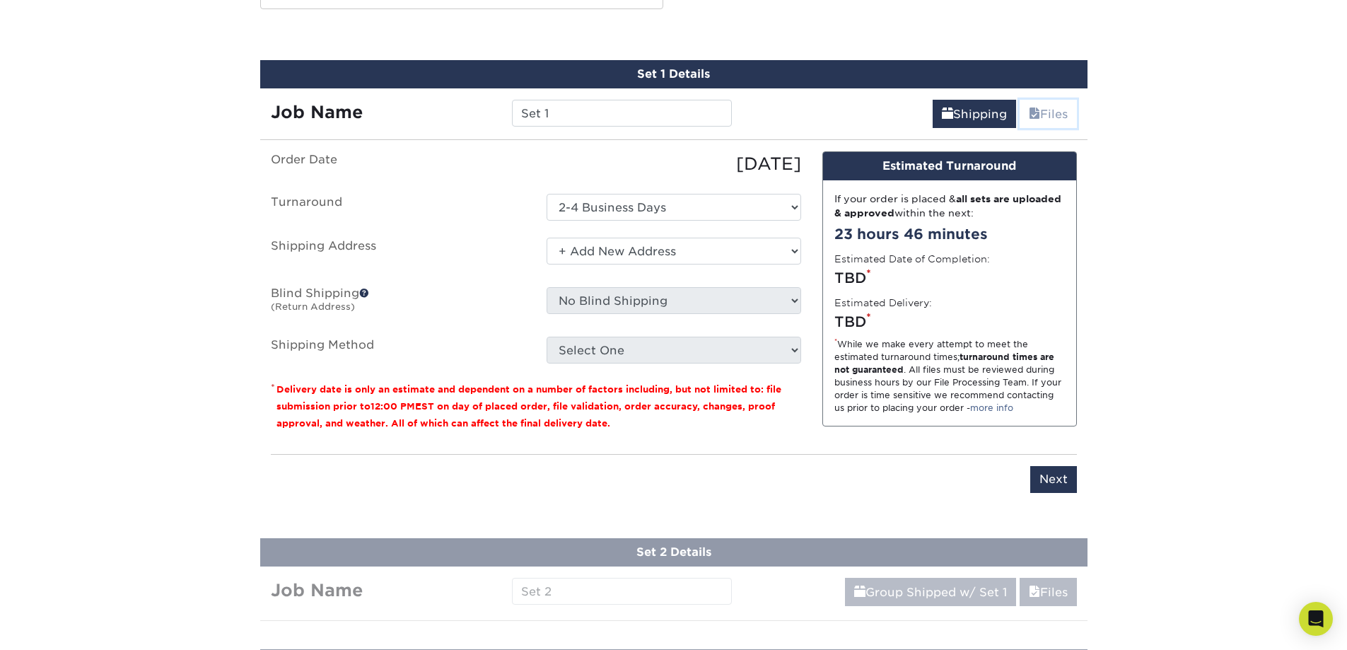
scroll to position [1261, 0]
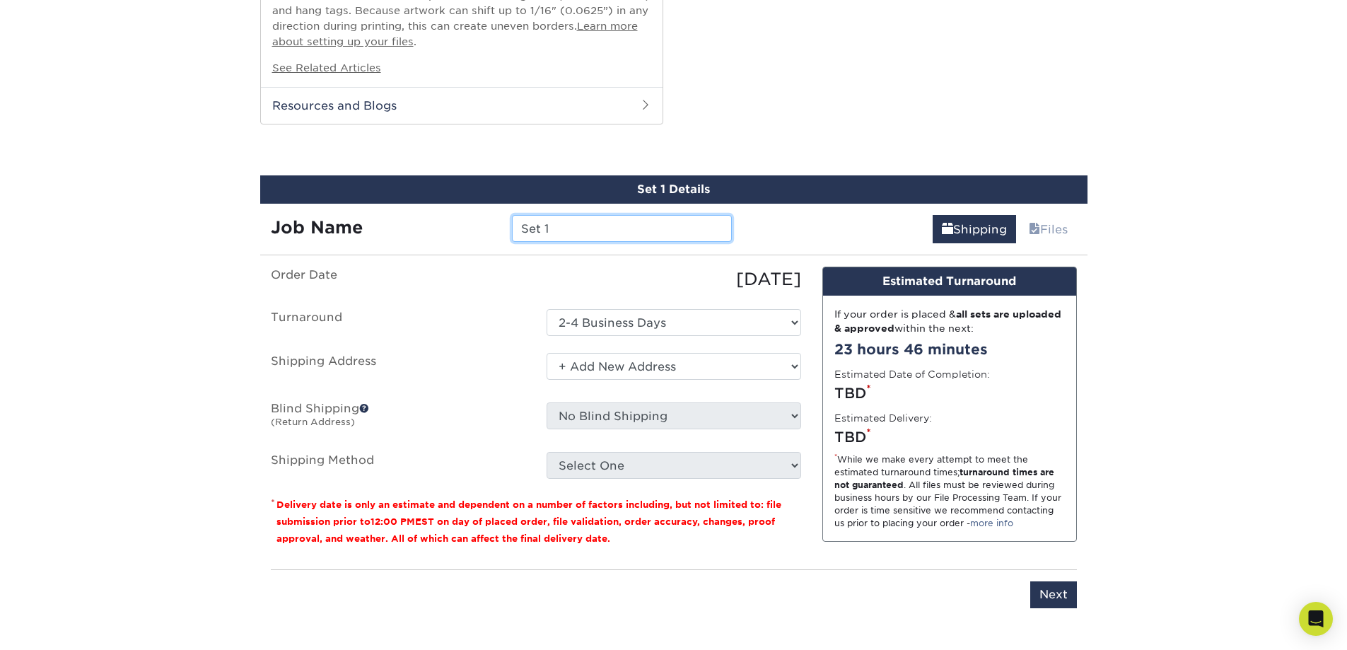
drag, startPoint x: 640, startPoint y: 228, endPoint x: 384, endPoint y: 231, distance: 256.0
click at [384, 231] on div "Job Name Set 1" at bounding box center [501, 228] width 483 height 27
type input "25-26 Volleyball"
click at [634, 369] on select "Select One + Add New Address - Login" at bounding box center [674, 366] width 255 height 27
click at [520, 366] on label "Shipping Address" at bounding box center [398, 369] width 276 height 33
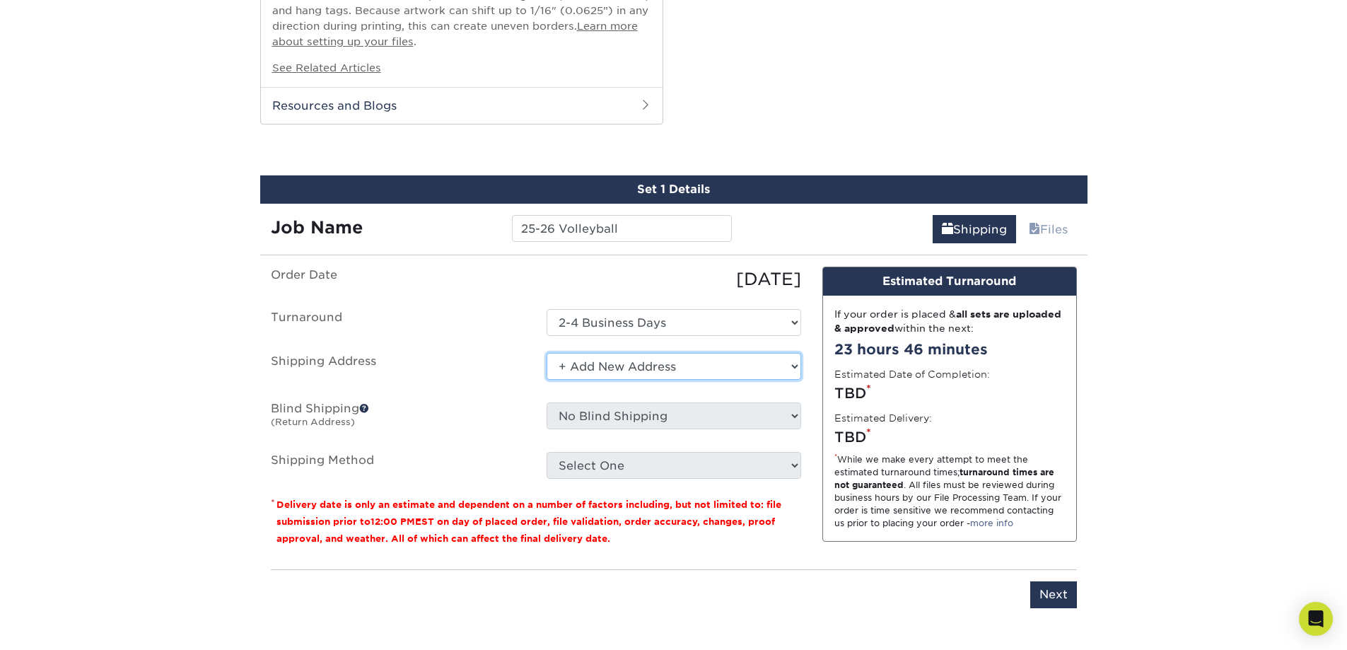
click at [642, 369] on select "Select One + Add New Address - Login" at bounding box center [674, 366] width 255 height 27
click at [547, 353] on select "Select One + Add New Address - Login" at bounding box center [674, 366] width 255 height 27
click at [628, 366] on select "Select One + Add New Address - Login" at bounding box center [674, 366] width 255 height 27
click at [547, 353] on select "Select One + Add New Address - Login" at bounding box center [674, 366] width 255 height 27
click at [621, 366] on select "Select One + Add New Address - Login" at bounding box center [674, 366] width 255 height 27
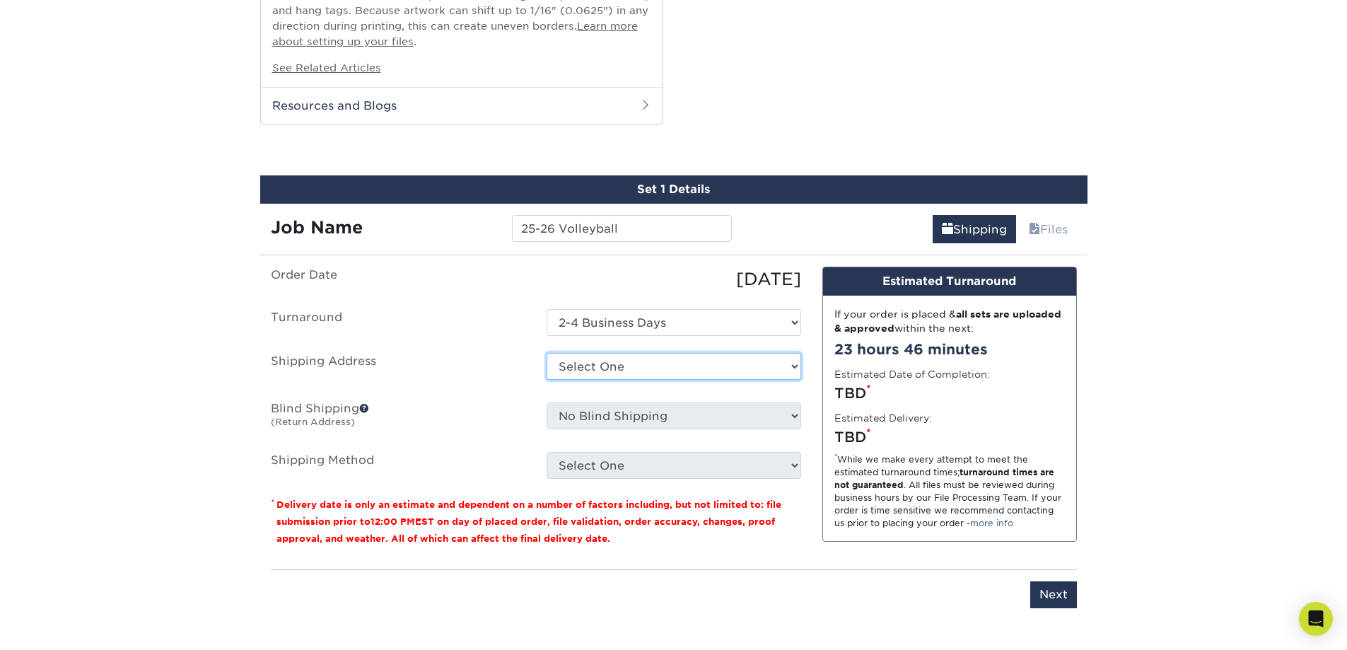
select select "newaddress"
click at [547, 353] on select "Select One + Add New Address - Login" at bounding box center [674, 366] width 255 height 27
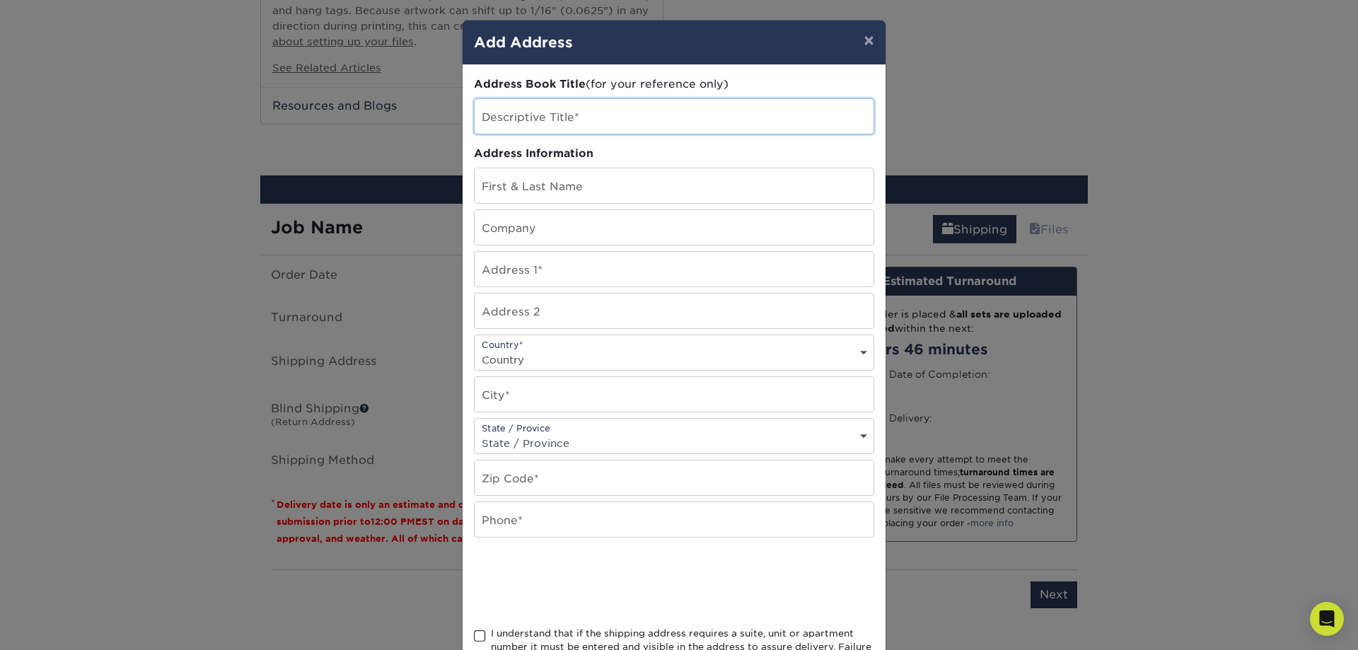
click at [578, 125] on input "text" at bounding box center [674, 116] width 399 height 35
click at [555, 185] on input "text" at bounding box center [674, 185] width 399 height 35
click at [583, 128] on input "text" at bounding box center [674, 116] width 399 height 35
click at [558, 261] on input "text" at bounding box center [674, 269] width 399 height 35
type input "8787 W Alameda Ave"
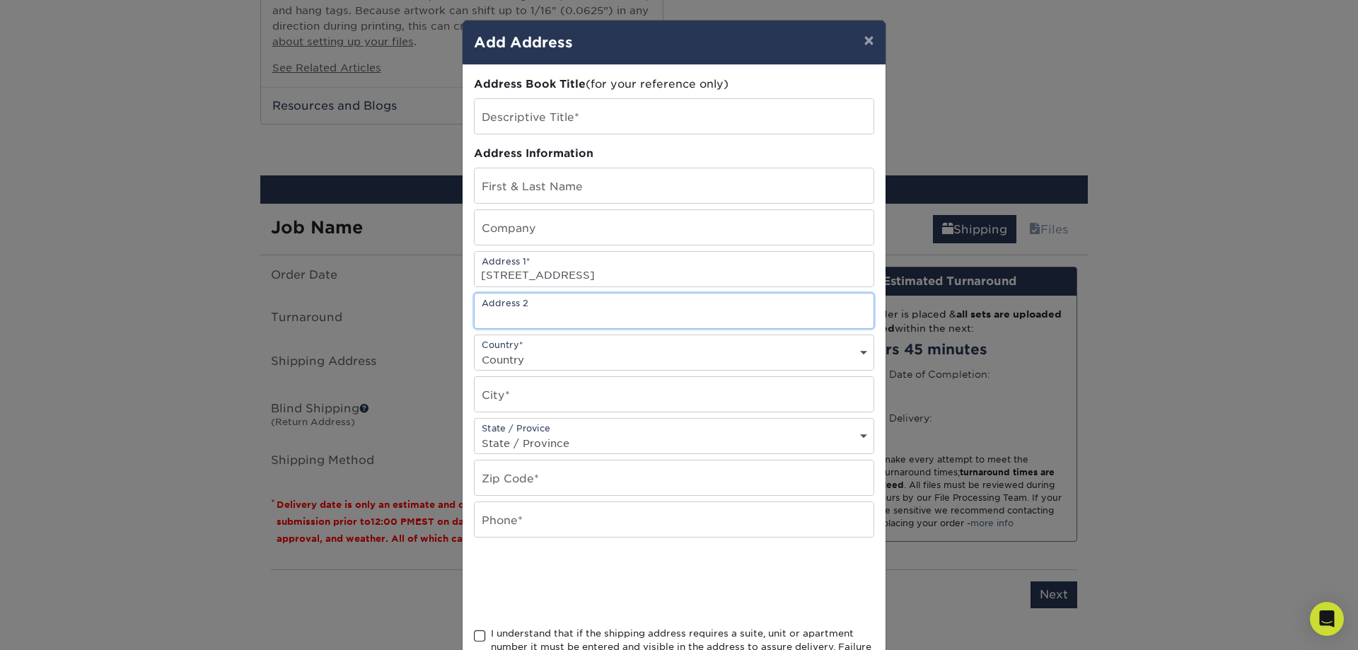
click at [633, 316] on input "text" at bounding box center [674, 310] width 399 height 35
click at [627, 367] on select "Country United States Canada ----------------------------- Afghanistan Albania …" at bounding box center [674, 359] width 399 height 21
click at [1158, 299] on div "× Add Address Address Book Title (for your reference only) Descriptive Title* A…" at bounding box center [679, 325] width 1358 height 650
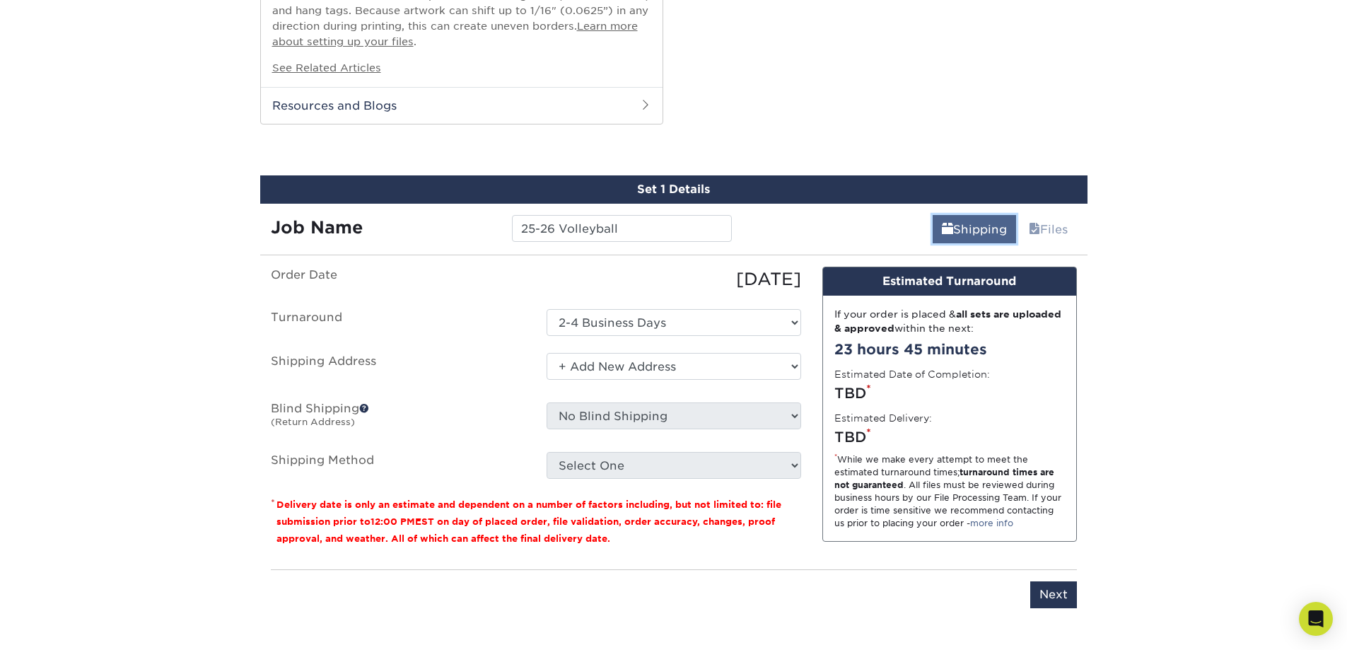
click at [1006, 219] on link "Shipping" at bounding box center [974, 229] width 83 height 28
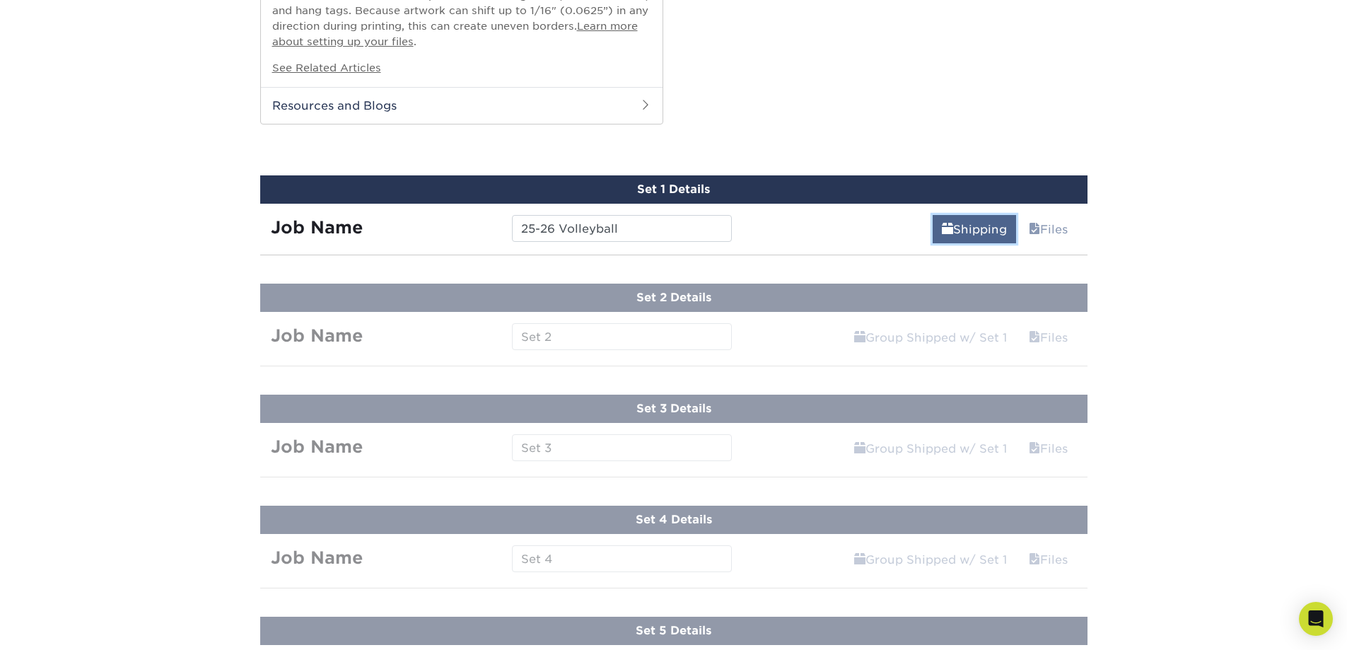
click at [1006, 219] on link "Shipping" at bounding box center [974, 229] width 83 height 28
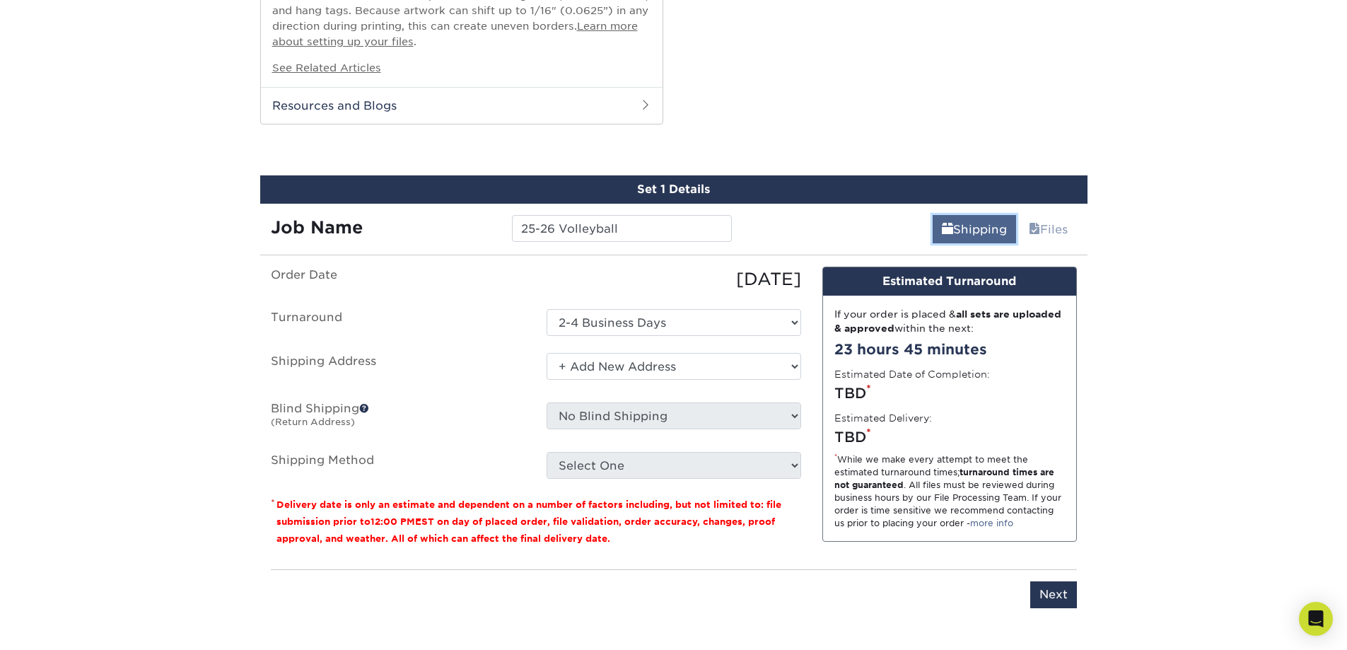
click at [1006, 219] on link "Shipping" at bounding box center [974, 229] width 83 height 28
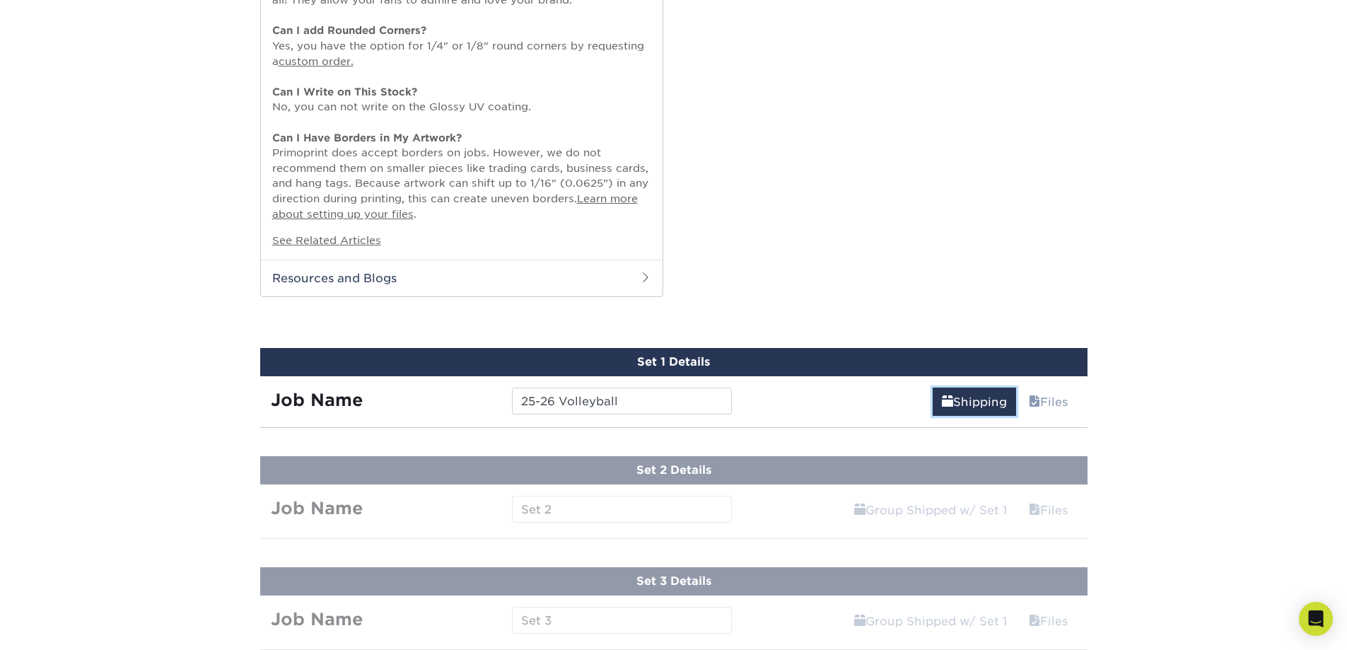
scroll to position [1273, 0]
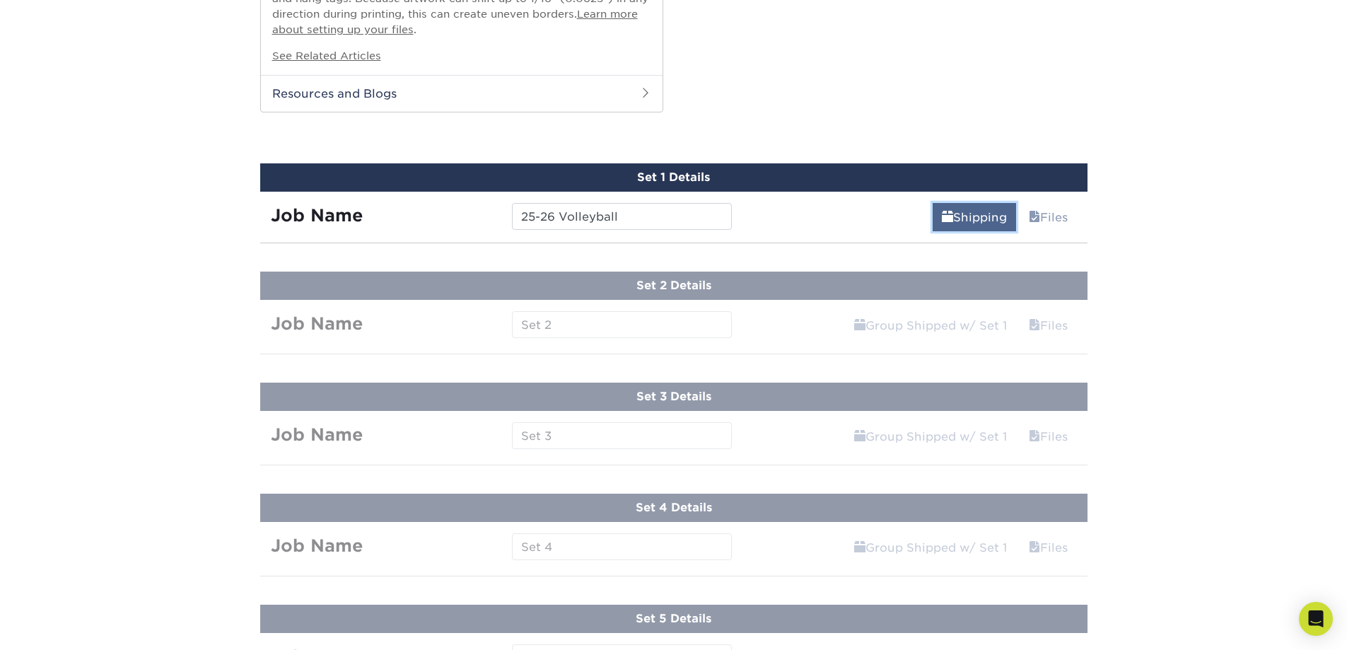
click at [954, 220] on link "Shipping" at bounding box center [974, 217] width 83 height 28
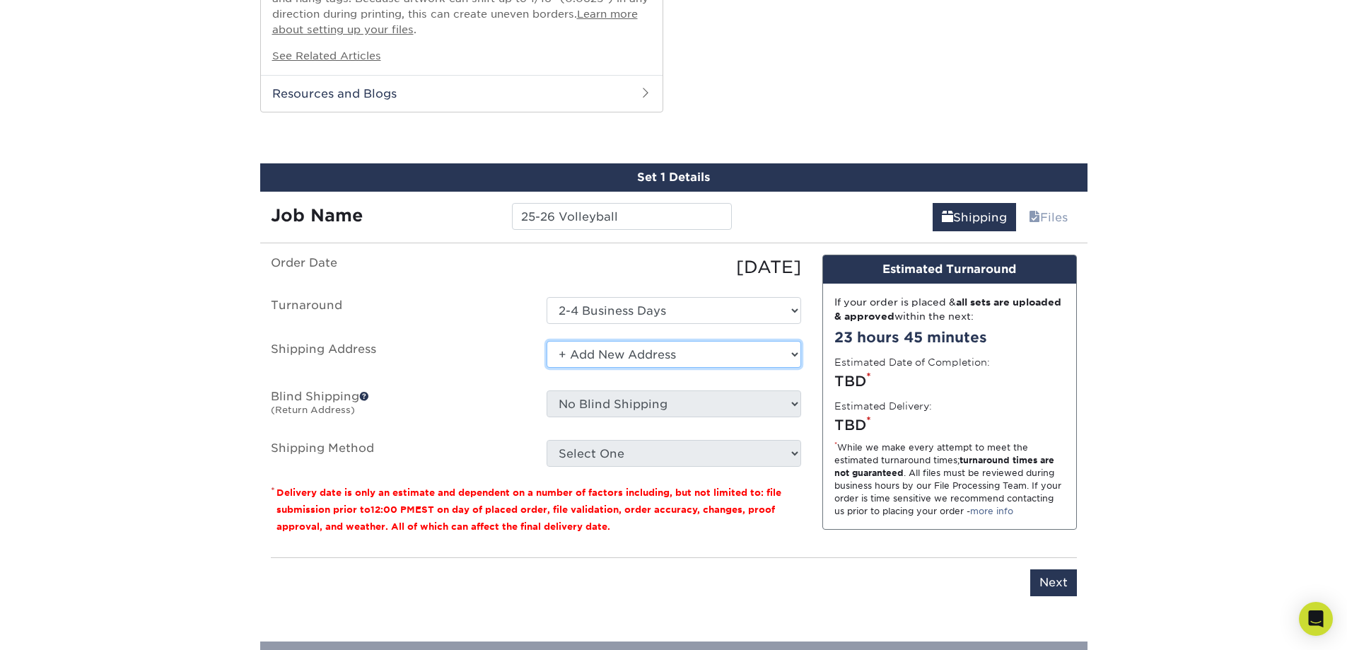
click at [752, 356] on select "Select One + Add New Address - Login" at bounding box center [674, 354] width 255 height 27
click at [547, 341] on select "Select One + Add New Address - Login" at bounding box center [674, 354] width 255 height 27
click at [700, 360] on select "Select One + Add New Address - Login" at bounding box center [674, 354] width 255 height 27
click at [547, 368] on select "Select One + Add New Address - Login" at bounding box center [674, 354] width 255 height 27
select select "-1"
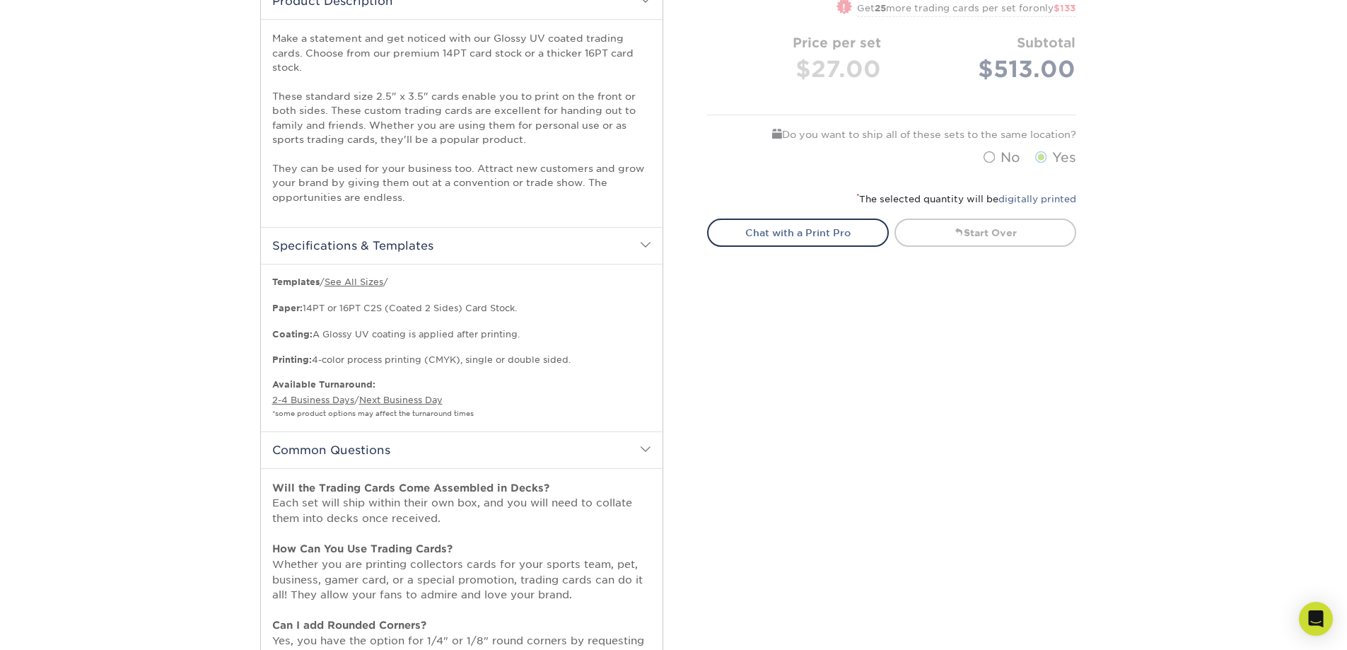
scroll to position [495, 0]
